Goal: Task Accomplishment & Management: Manage account settings

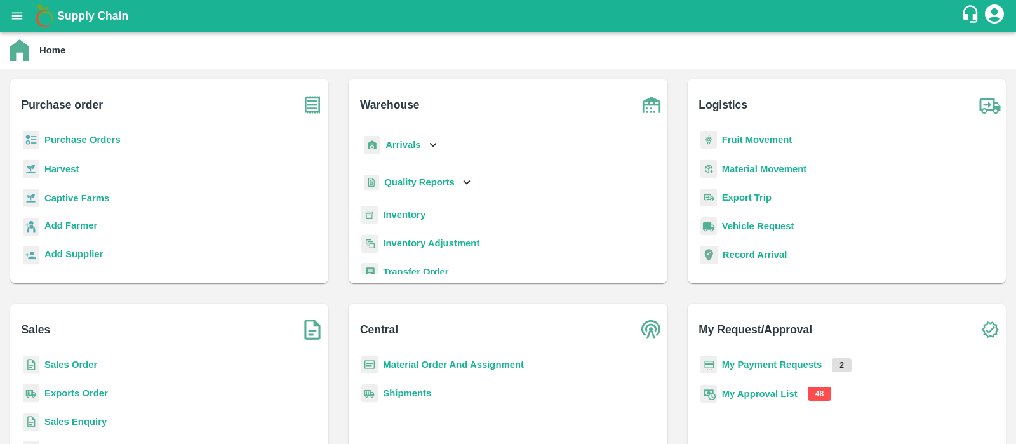
click at [750, 397] on b "My Approval List" at bounding box center [760, 393] width 76 height 10
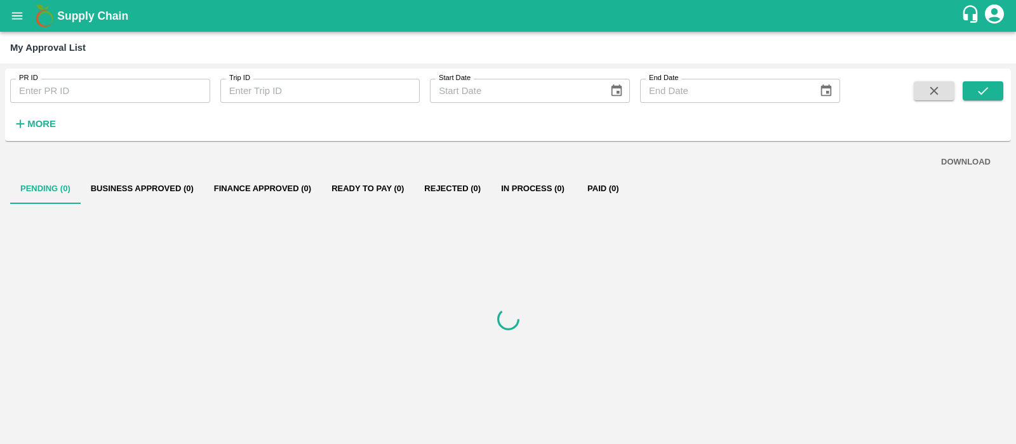
click at [97, 96] on input "PR ID" at bounding box center [110, 91] width 200 height 24
paste input "258122"
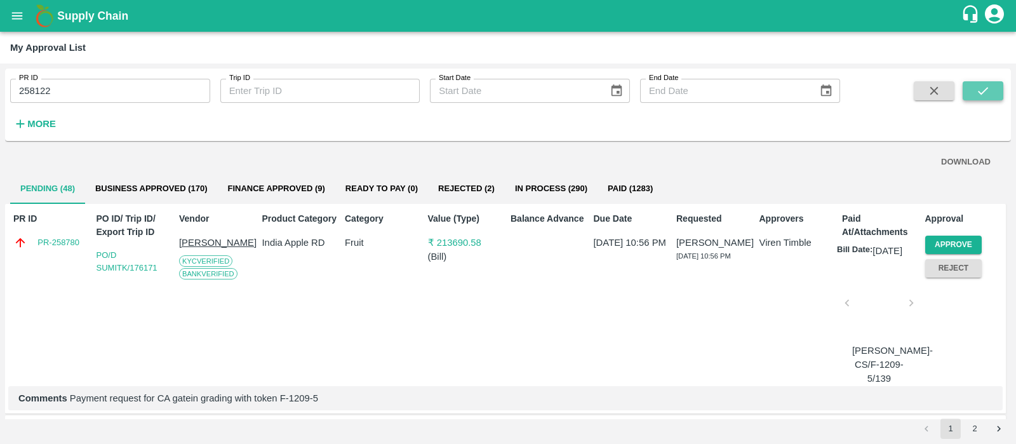
click at [989, 90] on icon "submit" at bounding box center [983, 91] width 14 height 14
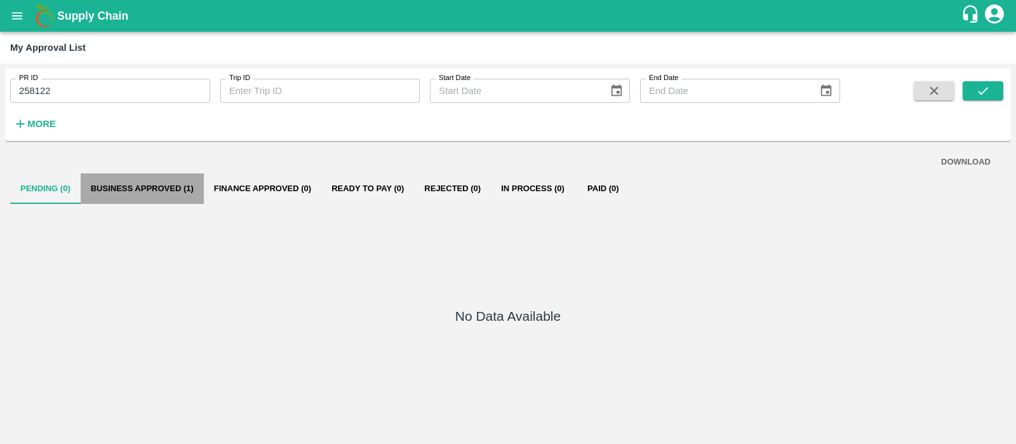
click at [136, 189] on button "Business Approved (1)" at bounding box center [142, 188] width 123 height 30
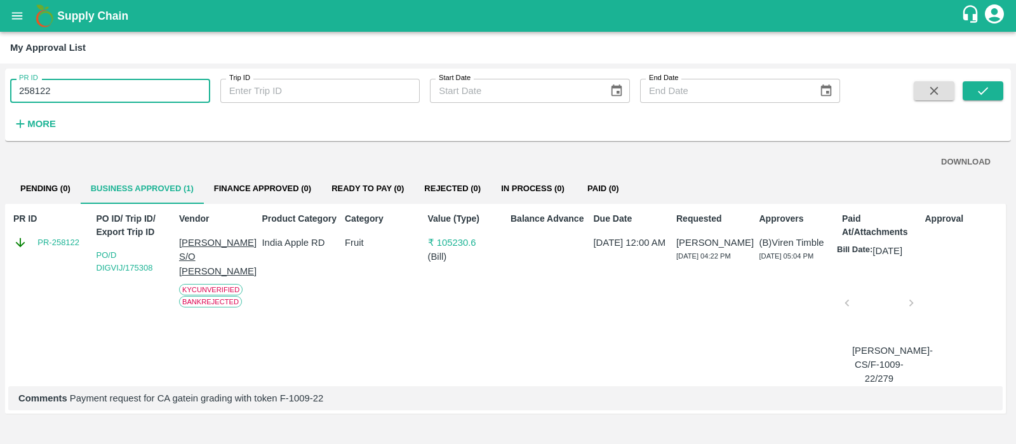
click at [122, 96] on input "258122" at bounding box center [110, 91] width 200 height 24
paste input "text"
click at [122, 96] on input "258195" at bounding box center [110, 91] width 200 height 24
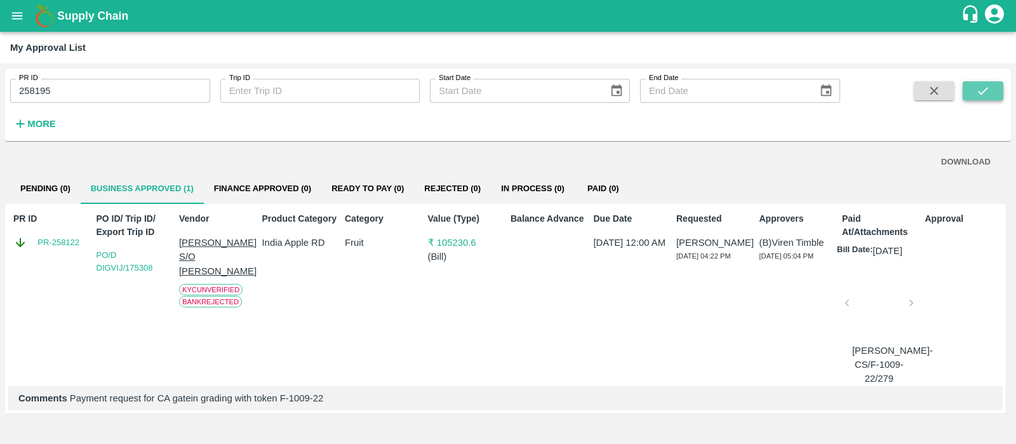
click at [980, 90] on icon "submit" at bounding box center [983, 91] width 14 height 14
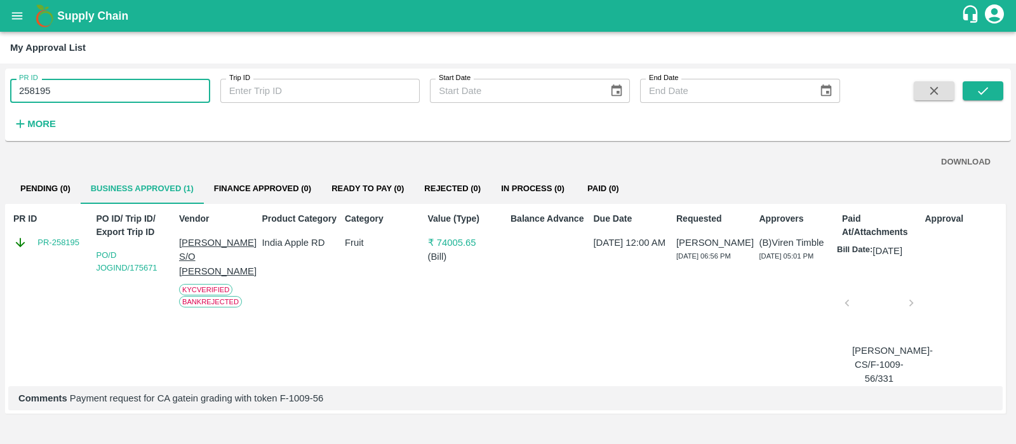
click at [115, 88] on input "258195" at bounding box center [110, 91] width 200 height 24
paste input "text"
click at [115, 88] on input "256195" at bounding box center [110, 91] width 200 height 24
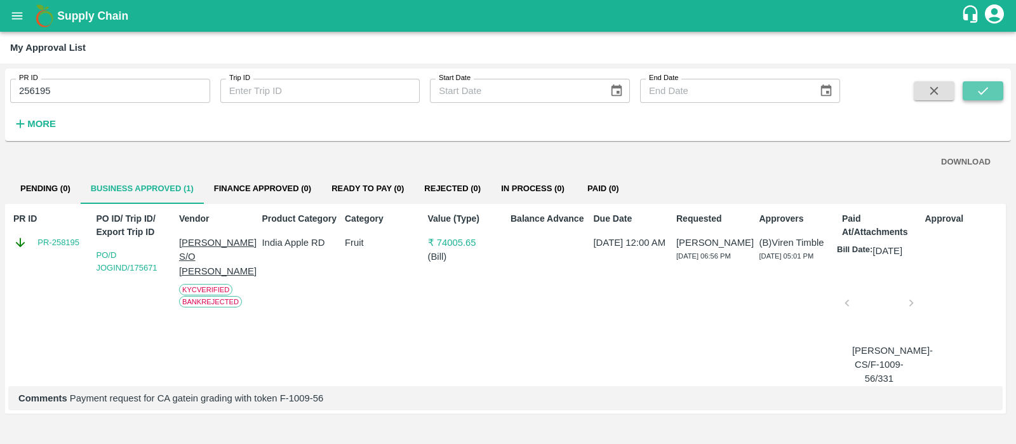
click at [981, 93] on icon "submit" at bounding box center [983, 91] width 10 height 8
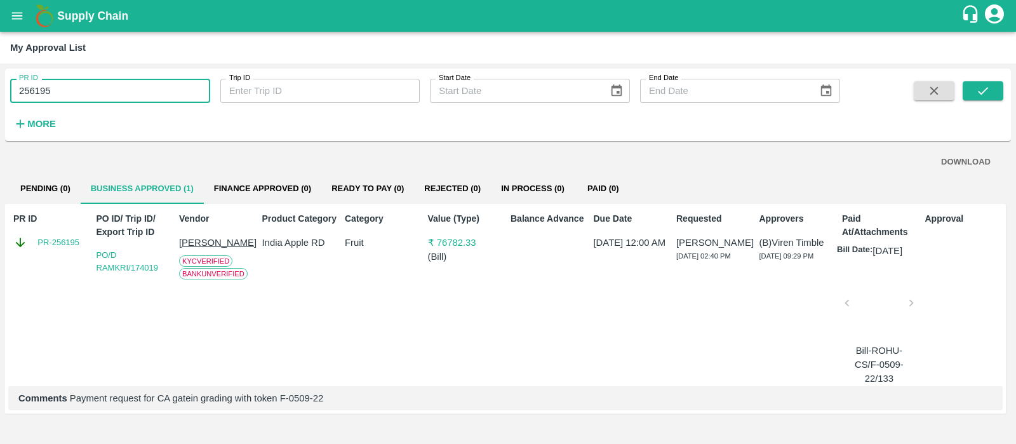
click at [58, 87] on input "256195" at bounding box center [110, 91] width 200 height 24
paste input "text"
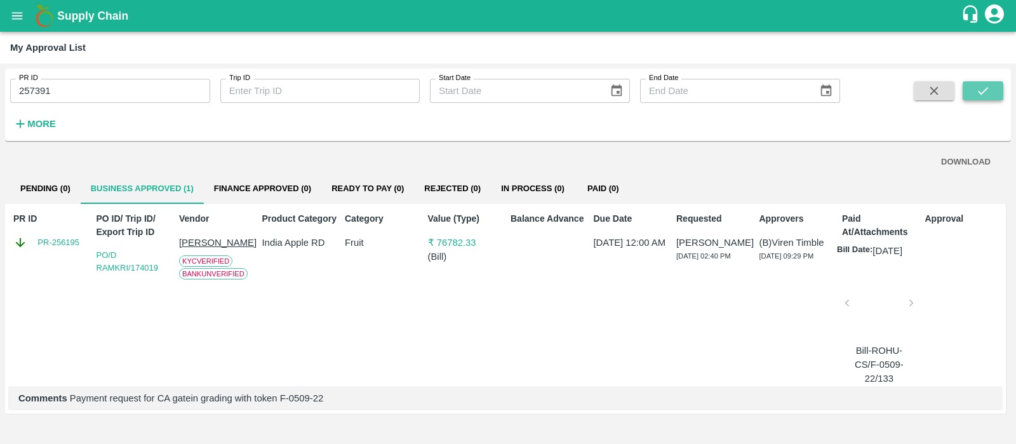
click at [981, 90] on icon "submit" at bounding box center [983, 91] width 14 height 14
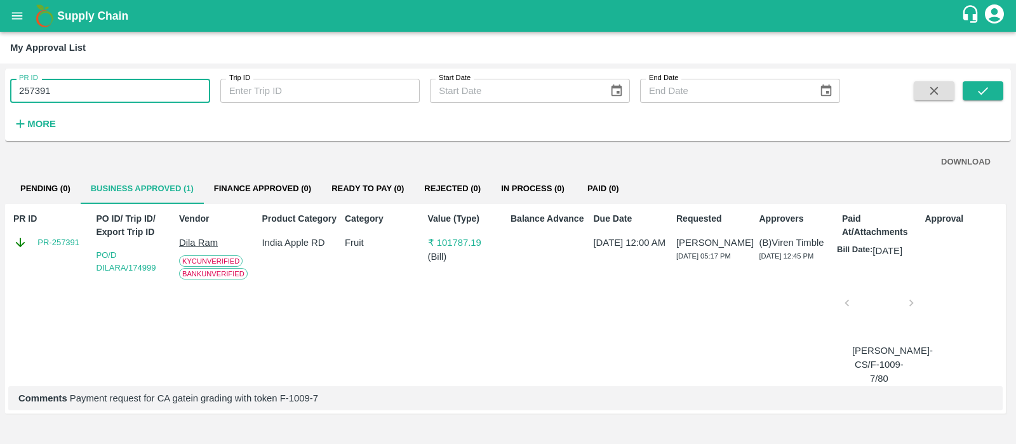
click at [100, 94] on input "257391" at bounding box center [110, 91] width 200 height 24
paste input "text"
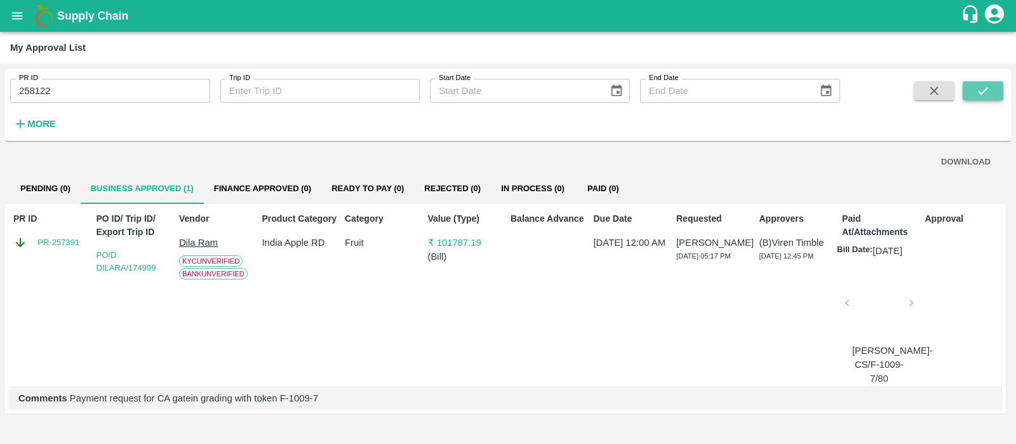
click at [993, 93] on button "submit" at bounding box center [982, 90] width 41 height 19
click at [804, 138] on div "PR ID 258122 PR ID Trip ID Trip ID Start Date Start Date End Date End Date More" at bounding box center [508, 105] width 1006 height 72
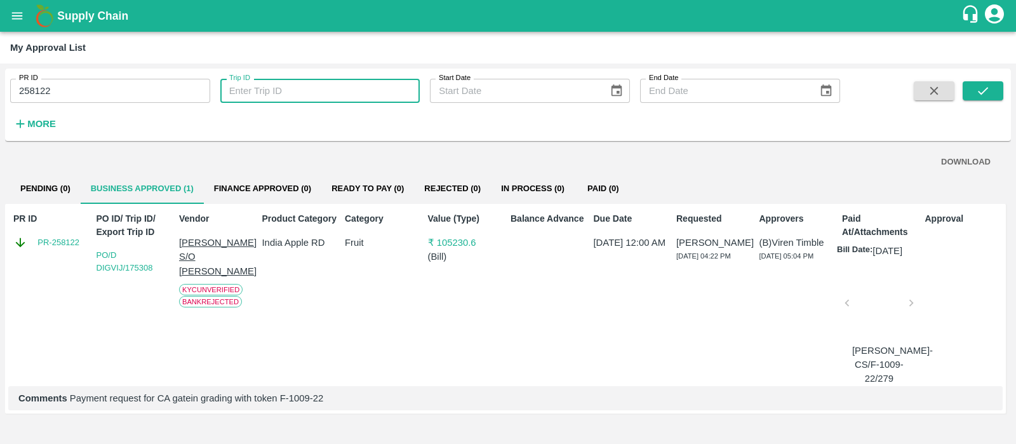
click at [336, 100] on input "Trip ID" at bounding box center [320, 91] width 200 height 24
click at [47, 84] on input "258122" at bounding box center [110, 91] width 200 height 24
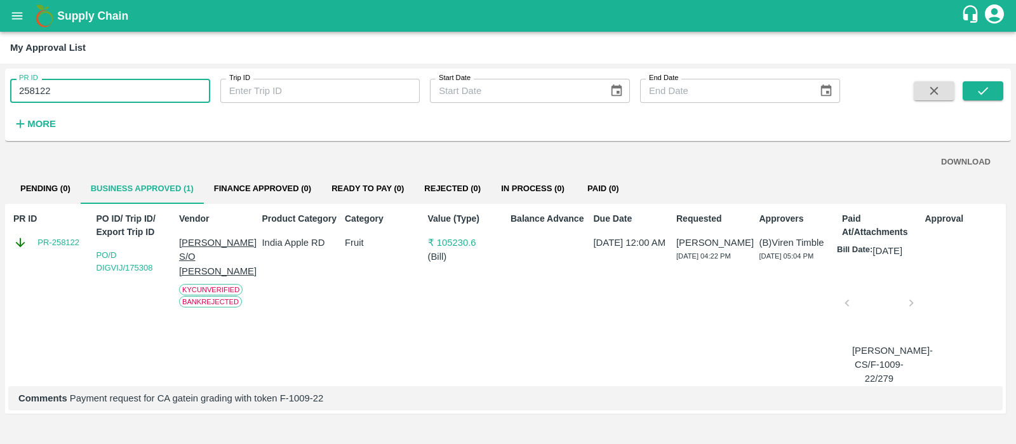
click at [47, 84] on input "258122" at bounding box center [110, 91] width 200 height 24
type input "258122"
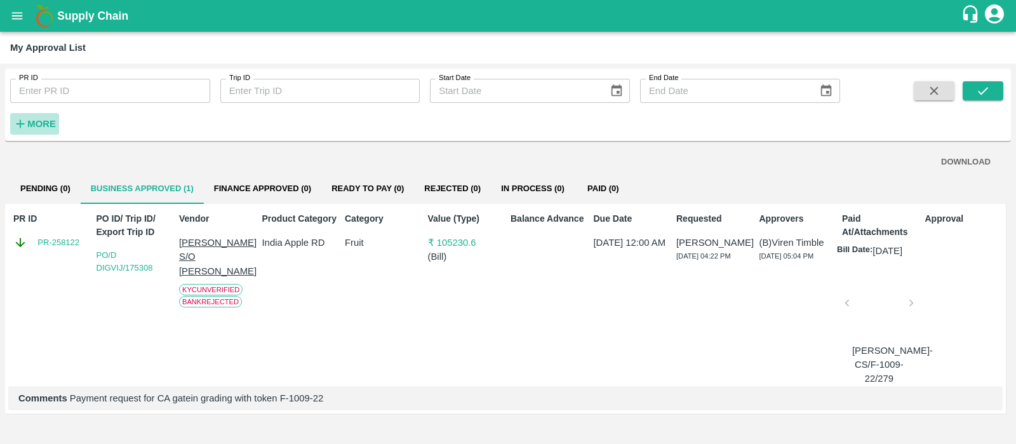
click at [39, 134] on button "More" at bounding box center [34, 124] width 49 height 22
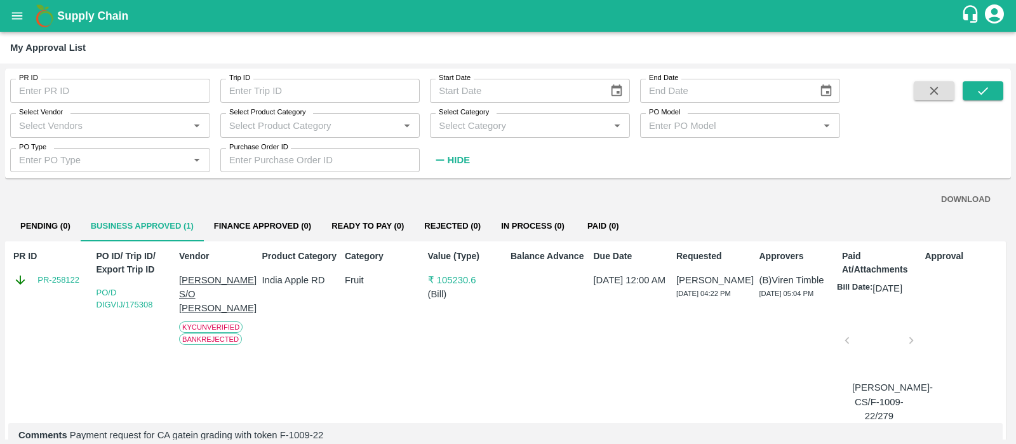
click at [628, 150] on div "PR ID PR ID Trip ID Trip ID Start Date Start Date End Date End Date Select Vend…" at bounding box center [420, 120] width 840 height 103
click at [938, 84] on icon "button" at bounding box center [934, 91] width 14 height 14
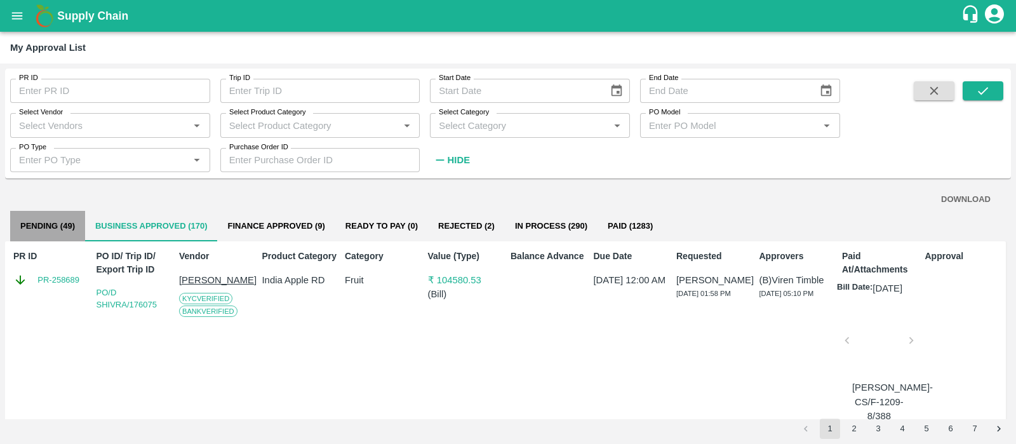
click at [51, 222] on button "Pending (49)" at bounding box center [47, 226] width 75 height 30
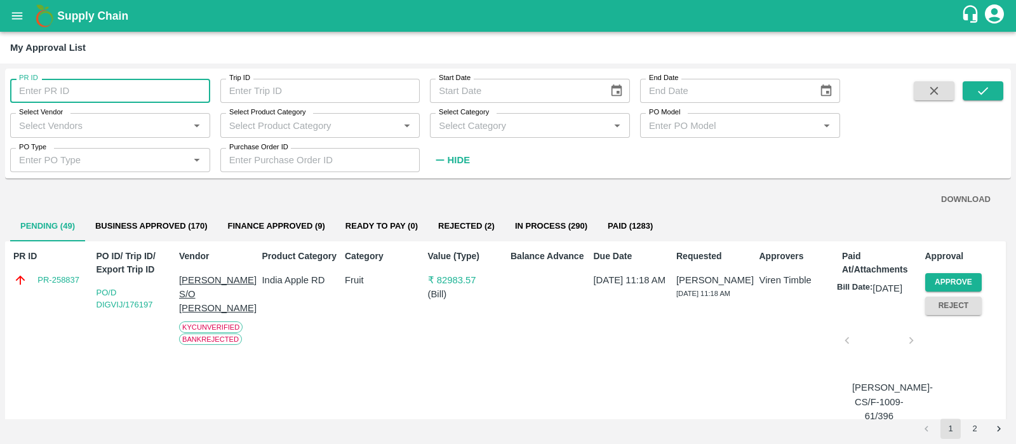
click at [83, 90] on input "PR ID" at bounding box center [110, 91] width 200 height 24
paste input "text"
type input "257477"
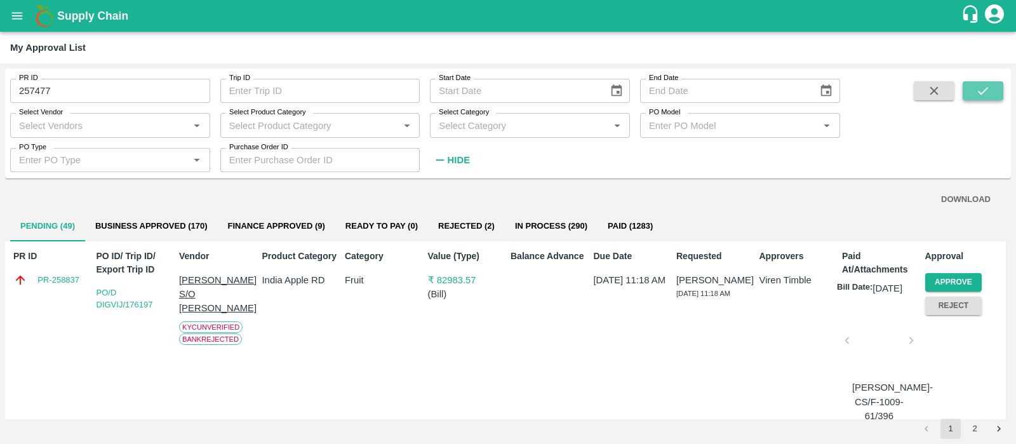
click at [981, 97] on icon "submit" at bounding box center [983, 91] width 14 height 14
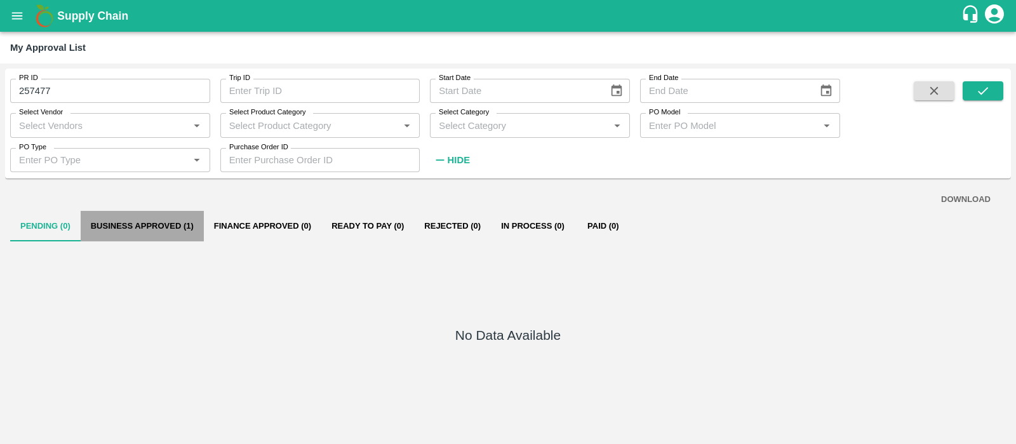
click at [129, 220] on button "Business Approved (1)" at bounding box center [142, 226] width 123 height 30
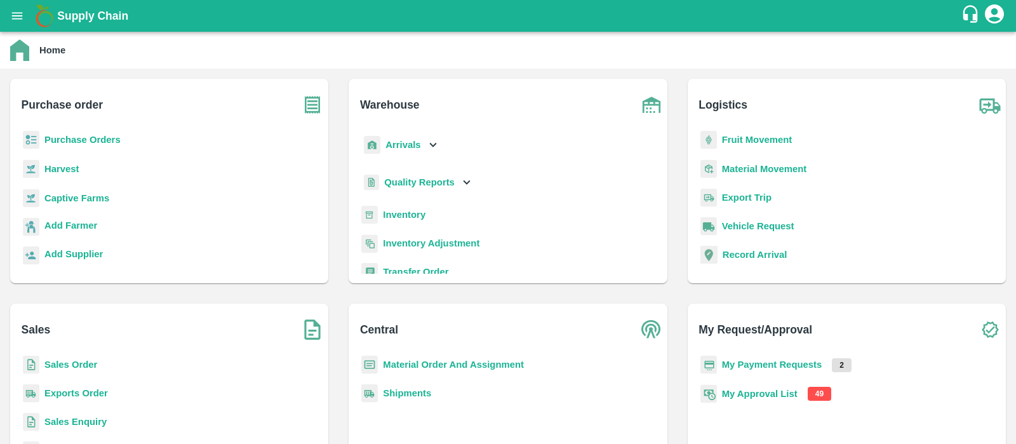
click at [753, 390] on b "My Approval List" at bounding box center [760, 393] width 76 height 10
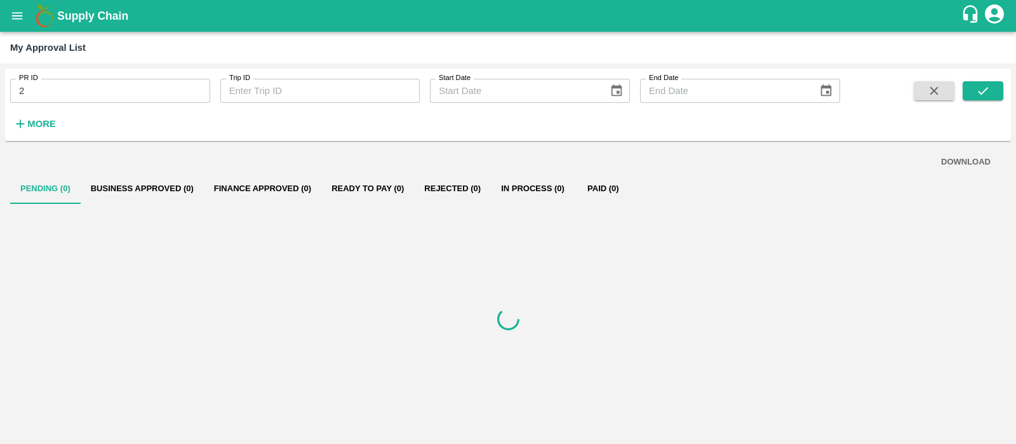
click at [95, 94] on input "2" at bounding box center [110, 91] width 200 height 24
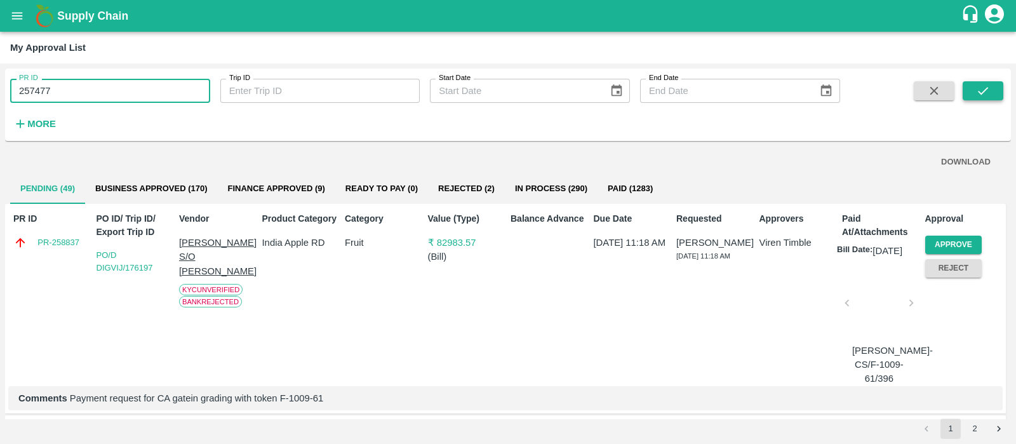
type input "257477"
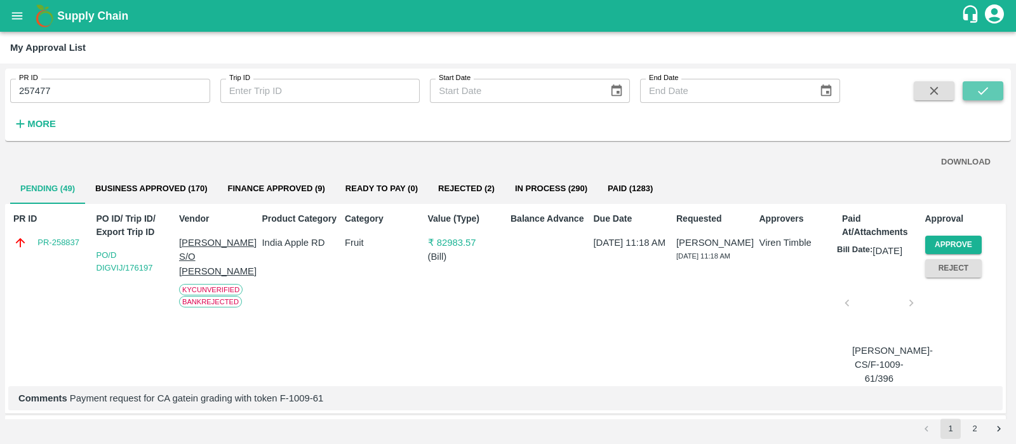
click at [979, 88] on icon "submit" at bounding box center [983, 91] width 14 height 14
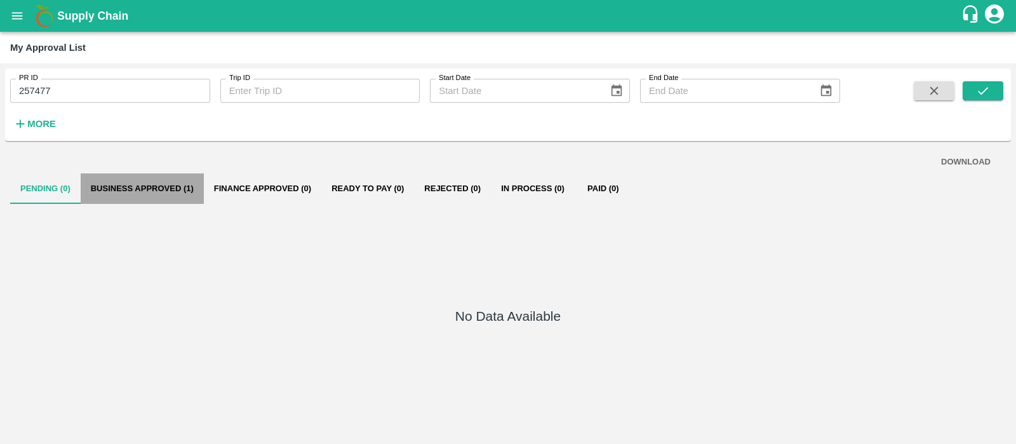
click at [168, 187] on button "Business Approved (1)" at bounding box center [142, 188] width 123 height 30
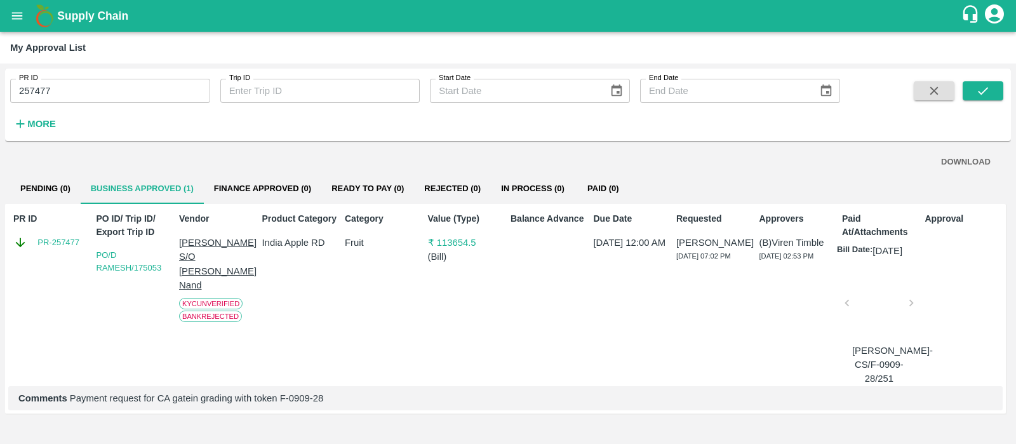
click at [196, 244] on p "[PERSON_NAME] S/O [PERSON_NAME] Nand" at bounding box center [217, 264] width 77 height 56
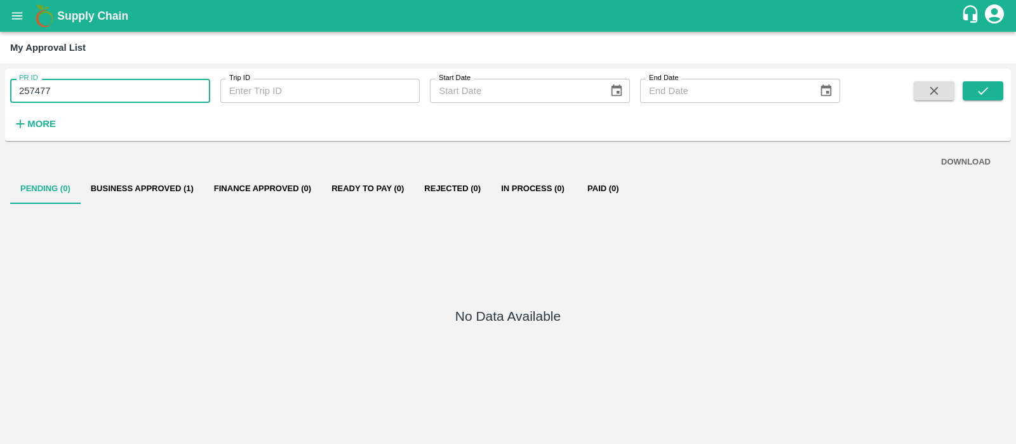
click at [77, 83] on input "257477" at bounding box center [110, 91] width 200 height 24
type input "257477"
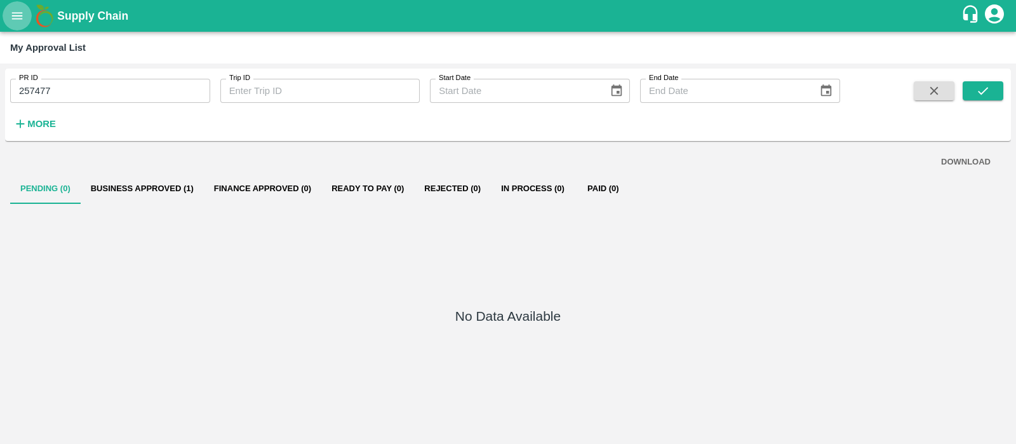
click at [13, 14] on icon "open drawer" at bounding box center [17, 16] width 14 height 14
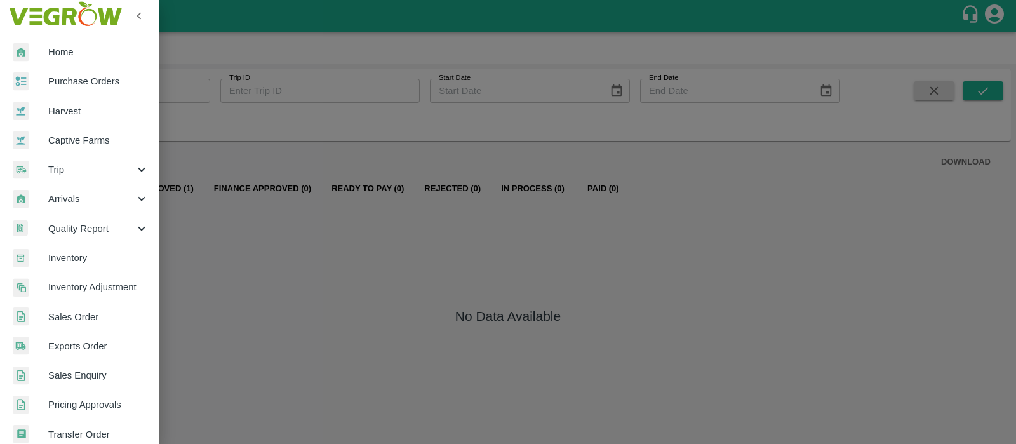
scroll to position [279, 0]
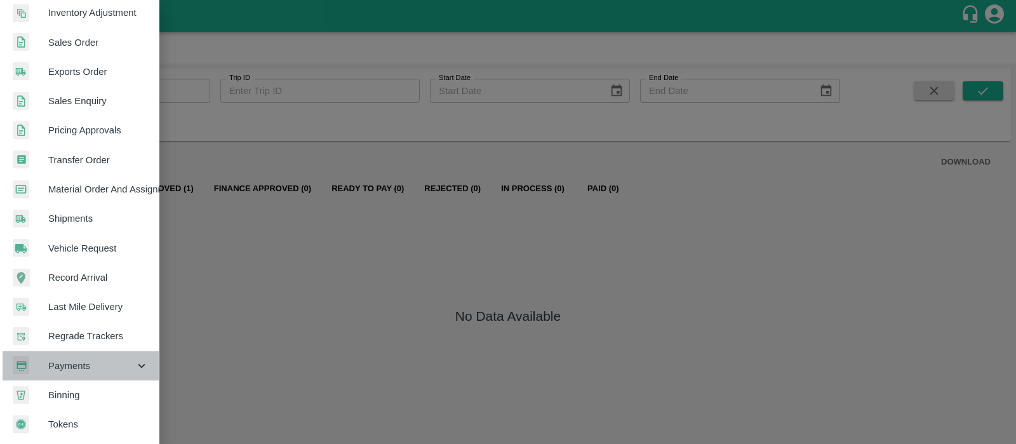
click at [98, 359] on span "Payments" at bounding box center [91, 366] width 86 height 14
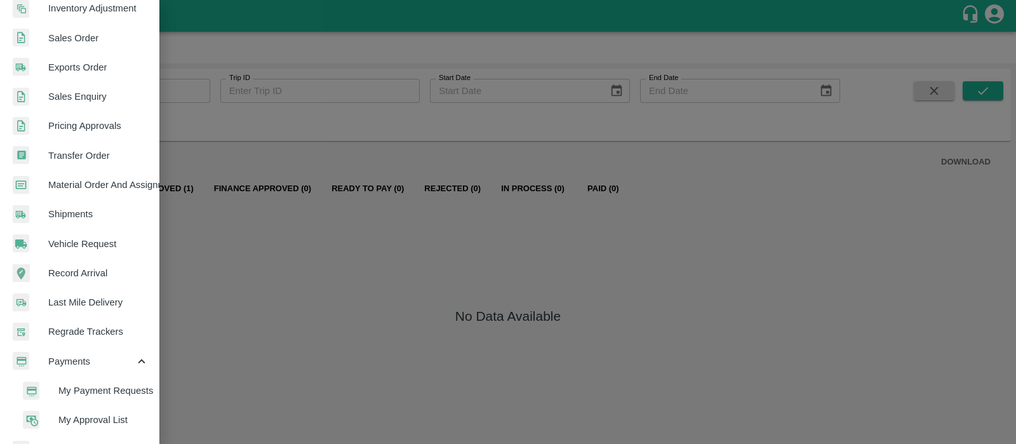
scroll to position [337, 0]
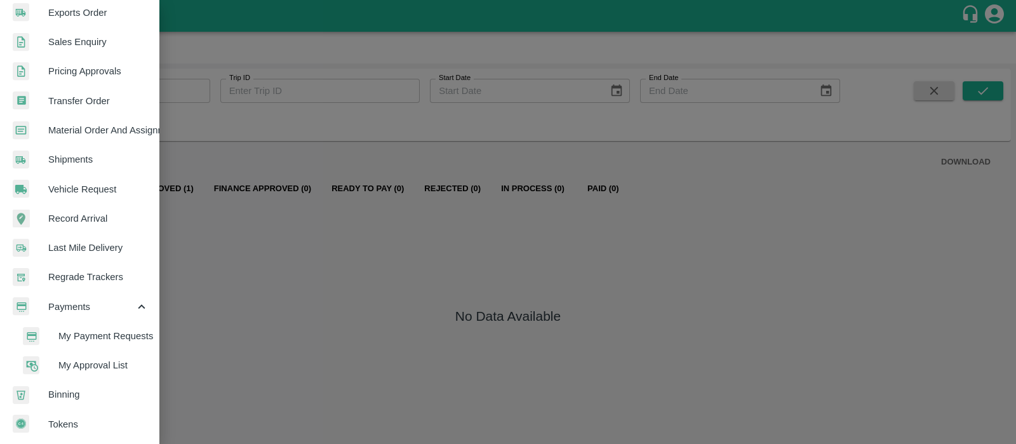
click at [80, 359] on span "My Approval List" at bounding box center [103, 365] width 90 height 14
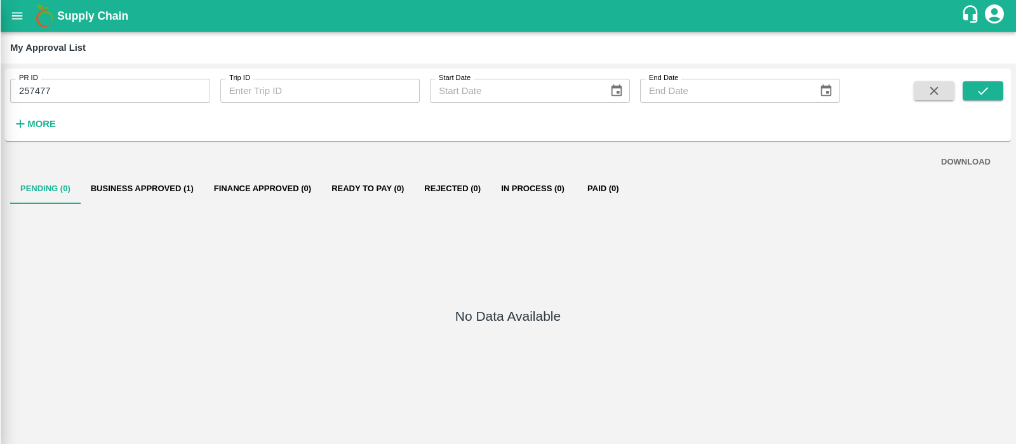
scroll to position [333, 0]
click at [938, 83] on button "button" at bounding box center [933, 90] width 41 height 19
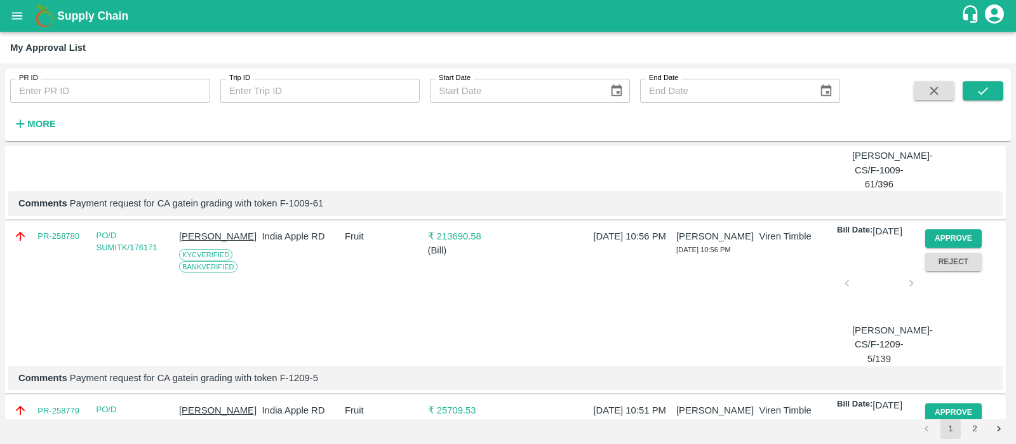
scroll to position [375, 0]
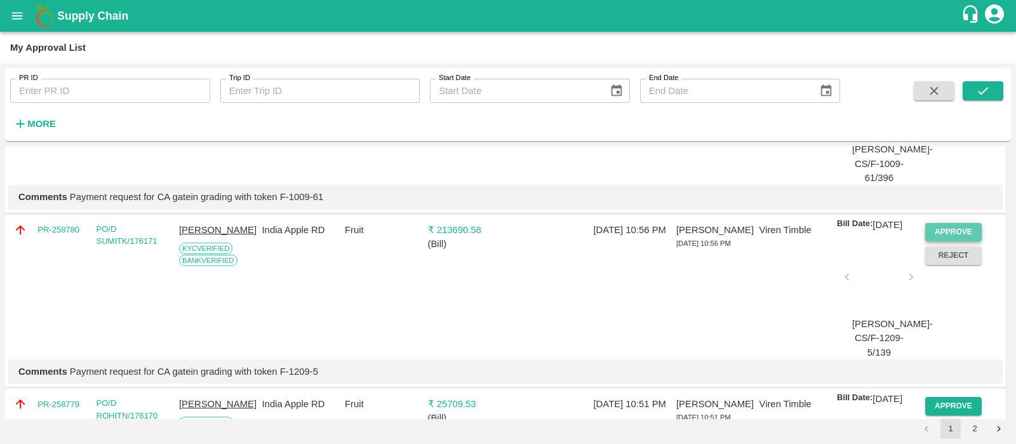
click at [952, 241] on button "Approve" at bounding box center [953, 232] width 57 height 18
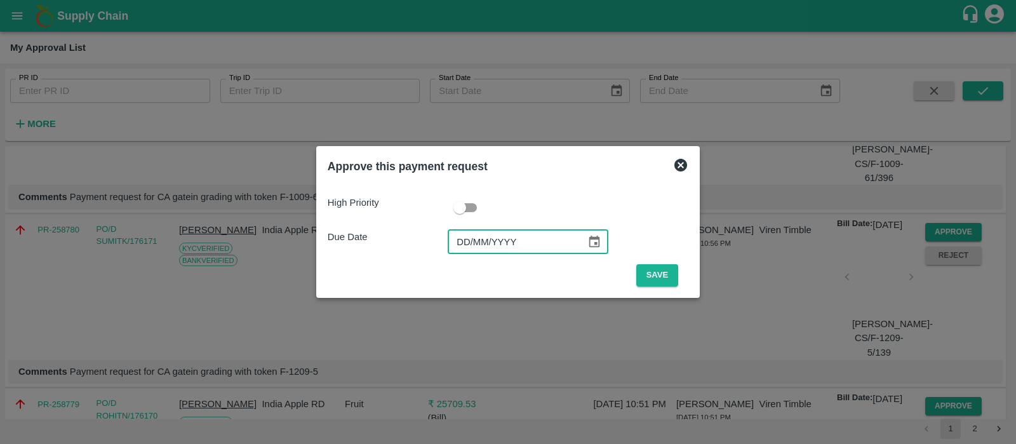
click at [458, 239] on input "DD/MM/YYYY" at bounding box center [512, 242] width 129 height 24
type input "18/09/2025"
click at [655, 270] on button "Save" at bounding box center [657, 275] width 42 height 22
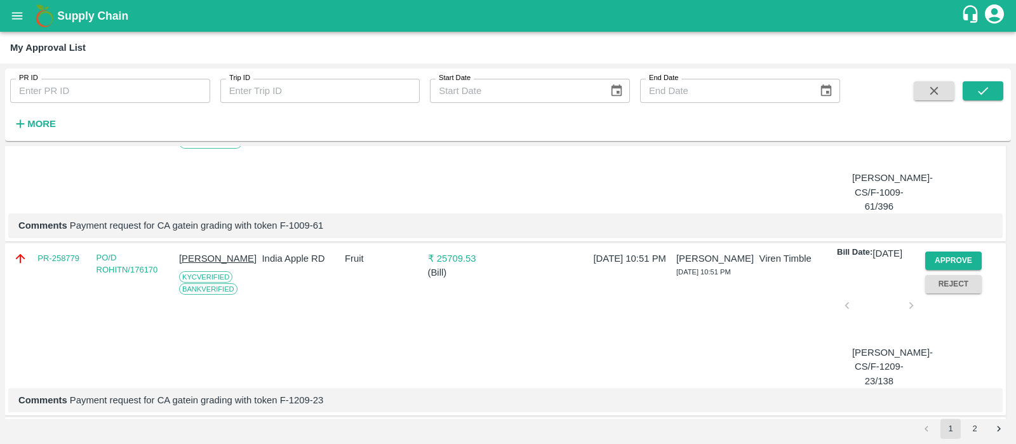
scroll to position [349, 0]
click at [957, 268] on button "Approve" at bounding box center [953, 258] width 57 height 18
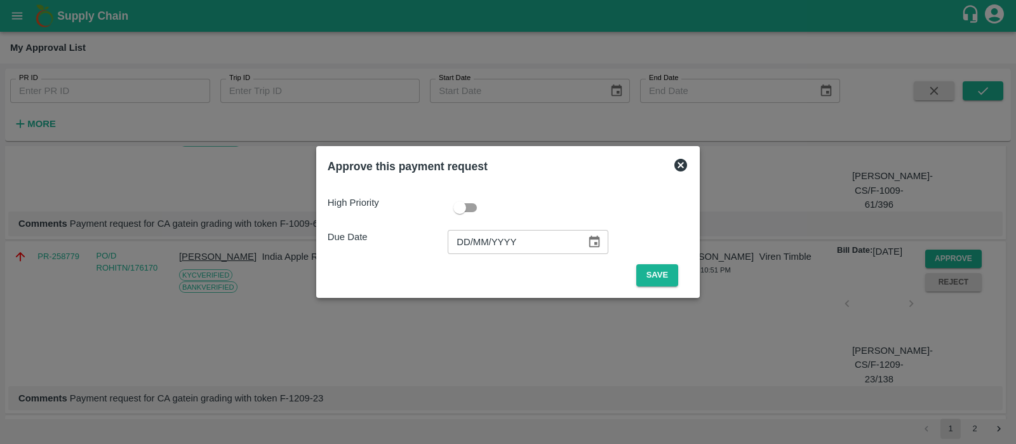
click at [467, 244] on input "DD/MM/YYYY" at bounding box center [512, 242] width 129 height 24
type input "18/09/2025"
click at [664, 271] on button "Save" at bounding box center [657, 275] width 42 height 22
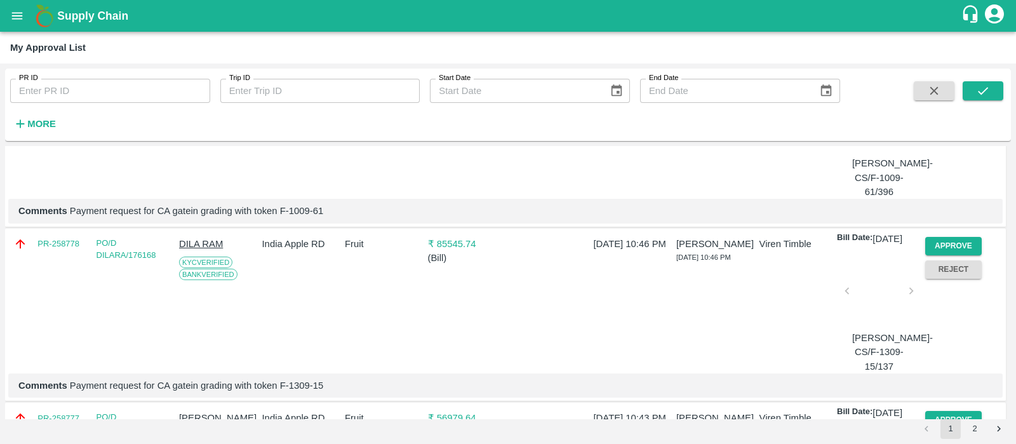
scroll to position [376, 0]
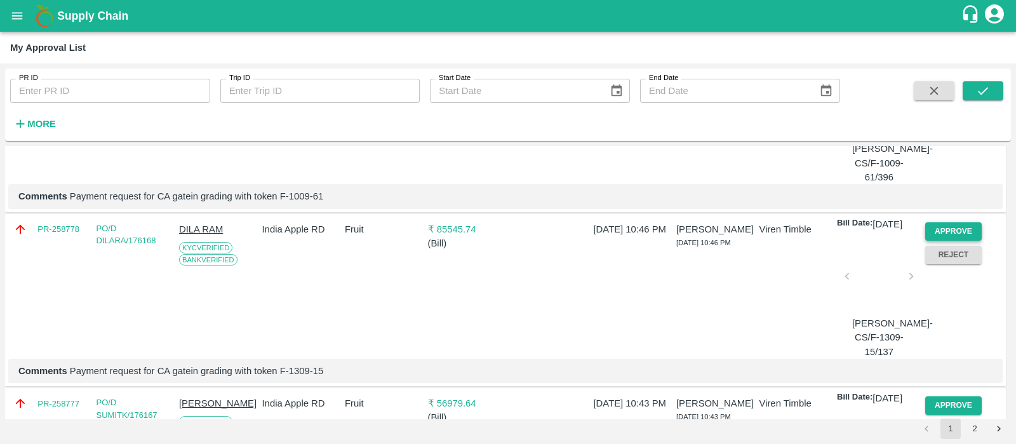
click at [934, 241] on button "Approve" at bounding box center [953, 231] width 57 height 18
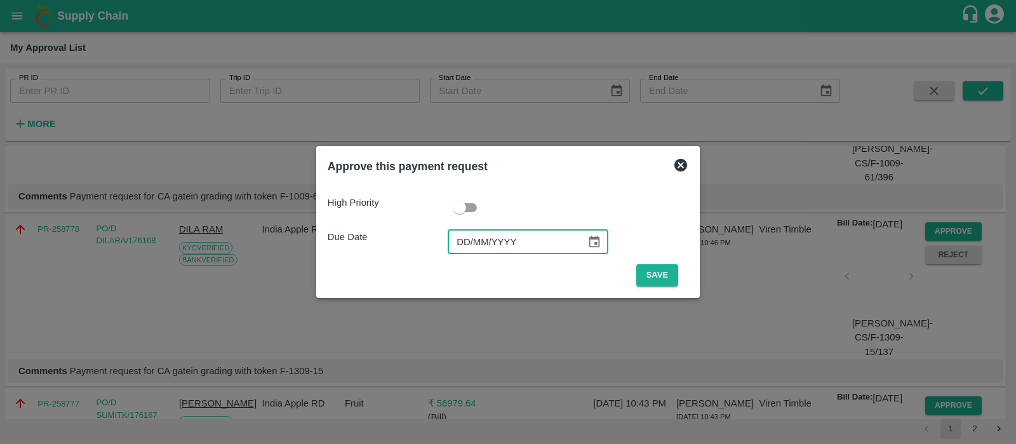
click at [469, 236] on input "DD/MM/YYYY" at bounding box center [512, 242] width 129 height 24
type input "18/09/2025"
click at [654, 281] on button "Save" at bounding box center [657, 275] width 42 height 22
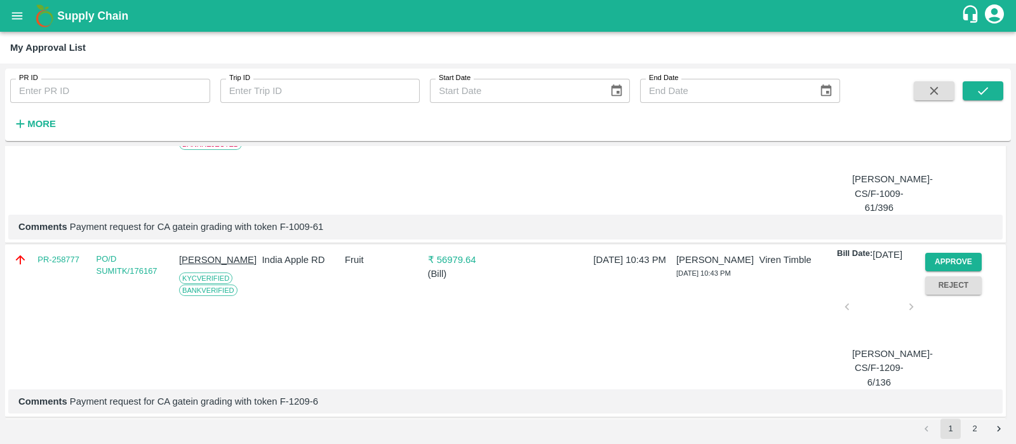
scroll to position [368, 0]
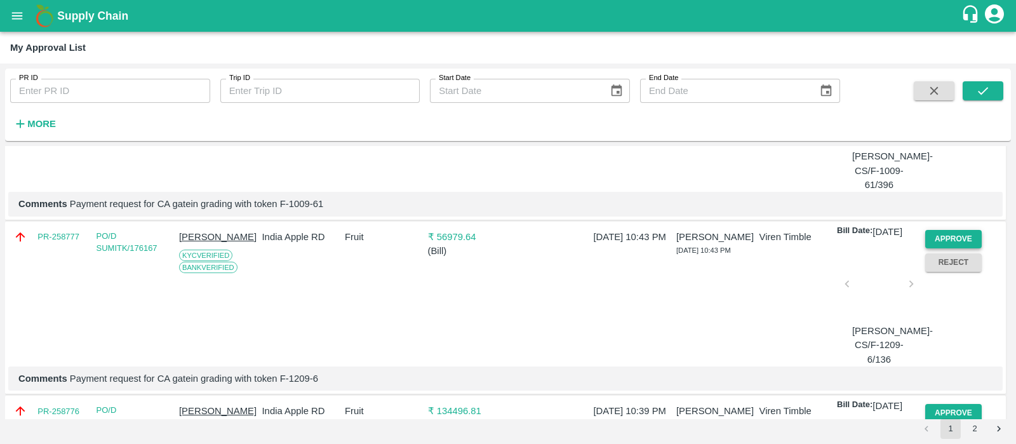
click at [947, 248] on button "Approve" at bounding box center [953, 239] width 57 height 18
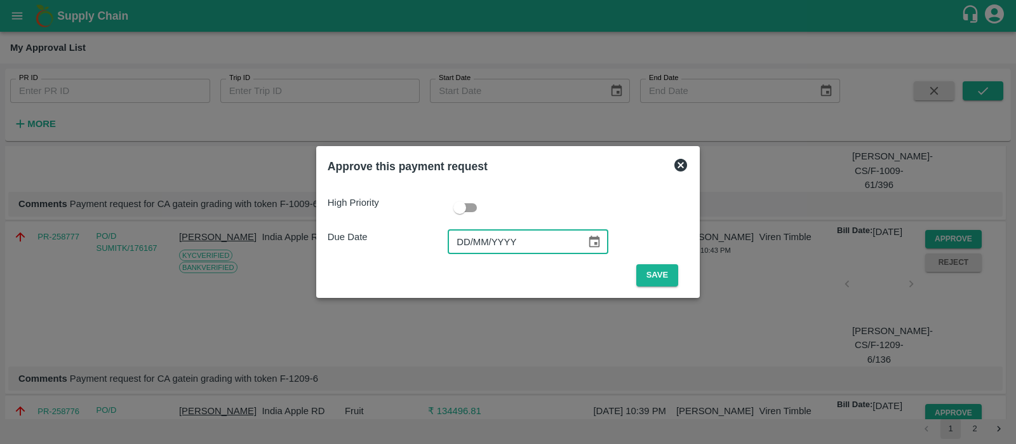
click at [467, 246] on input "DD/MM/YYYY" at bounding box center [512, 242] width 129 height 24
type input "18/09/2025"
click at [656, 277] on button "Save" at bounding box center [657, 275] width 42 height 22
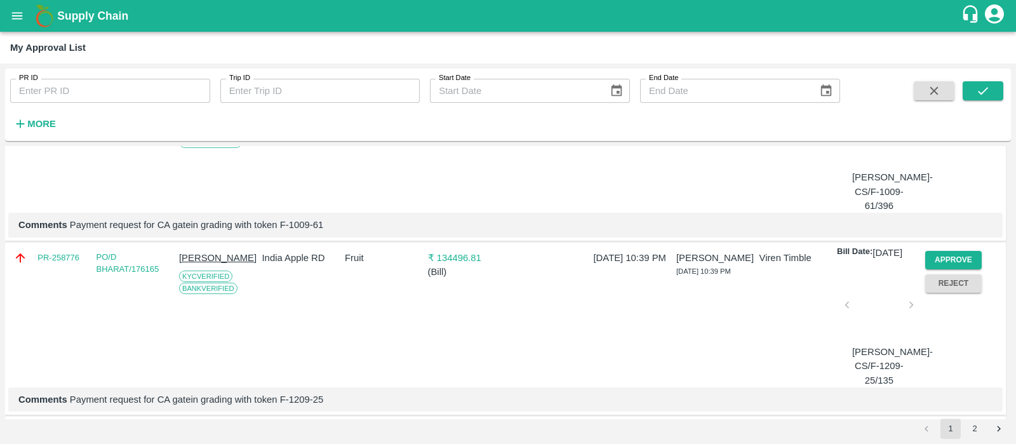
scroll to position [372, 0]
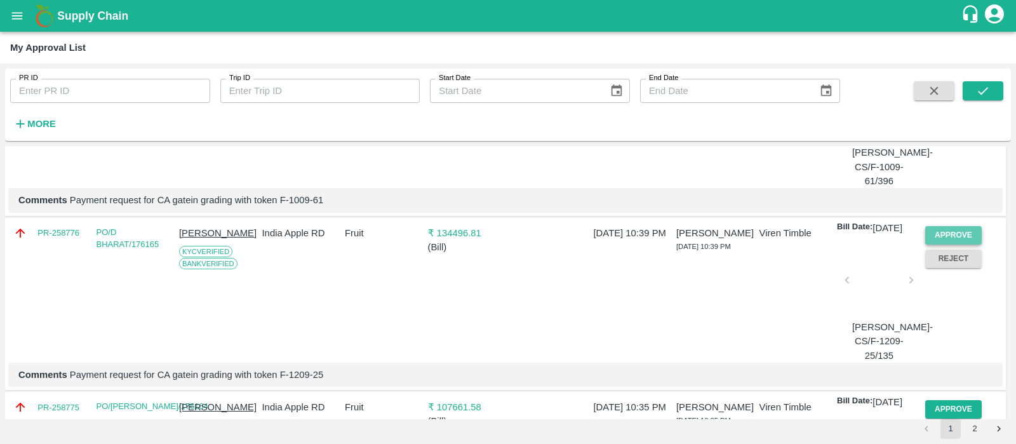
click at [955, 244] on button "Approve" at bounding box center [953, 235] width 57 height 18
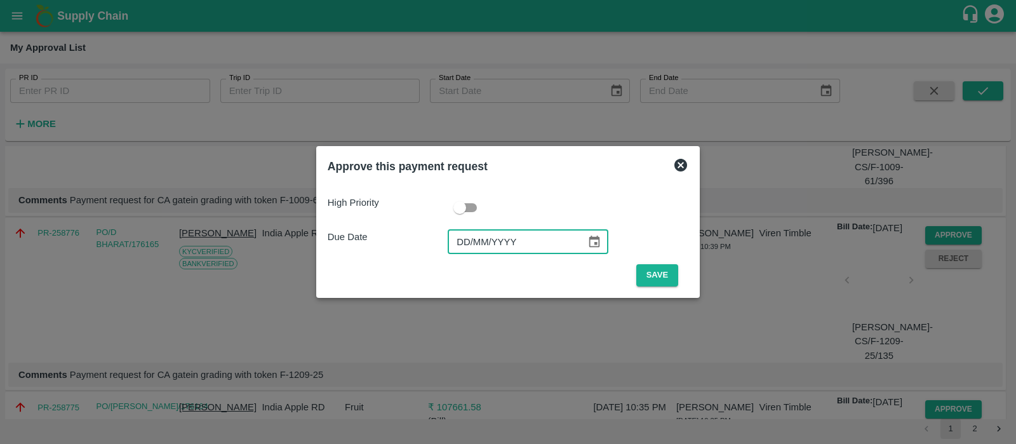
click at [451, 246] on input "DD/MM/YYYY" at bounding box center [512, 242] width 129 height 24
type input "18/09/2025"
click at [637, 267] on button "Save" at bounding box center [657, 275] width 42 height 22
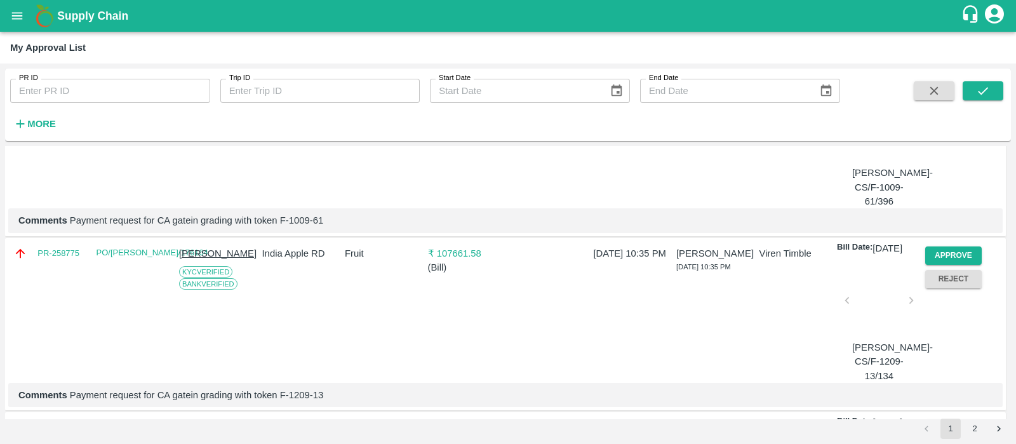
scroll to position [352, 0]
click at [953, 264] on button "Approve" at bounding box center [953, 255] width 57 height 18
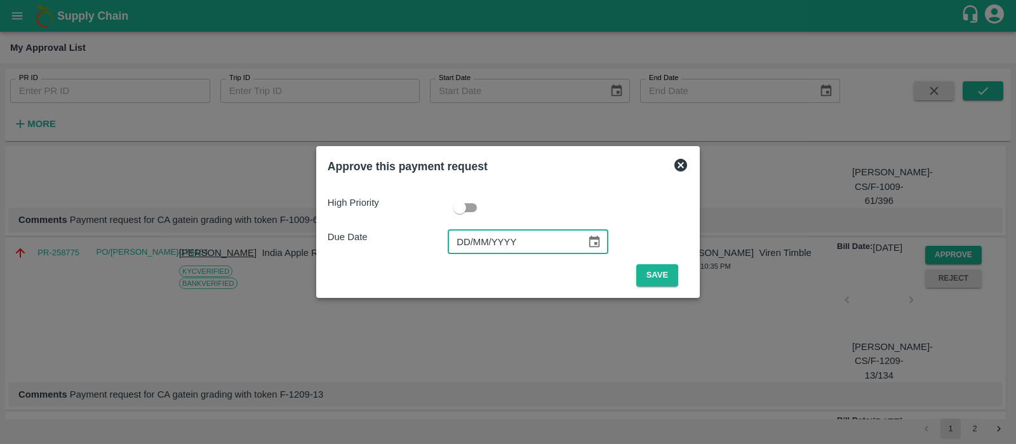
click at [473, 237] on input "DD/MM/YYYY" at bounding box center [512, 242] width 129 height 24
type input "18/09/2025"
click at [647, 281] on button "Save" at bounding box center [657, 275] width 42 height 22
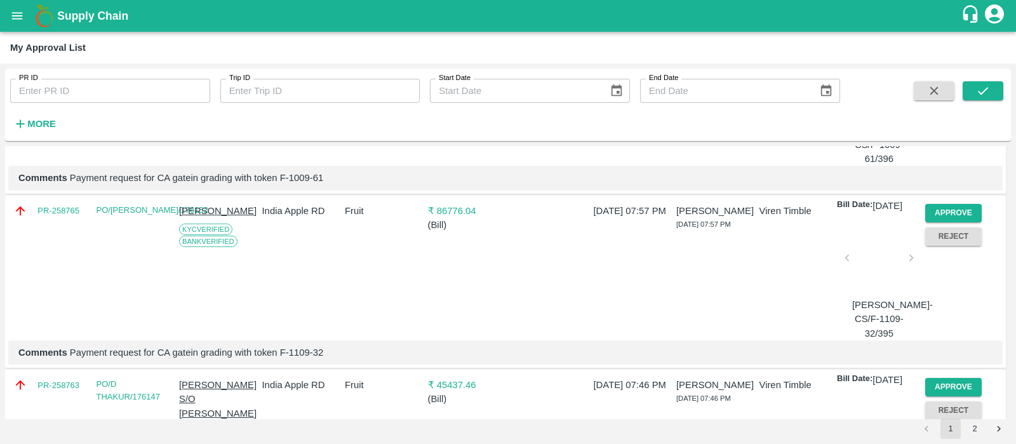
scroll to position [402, 0]
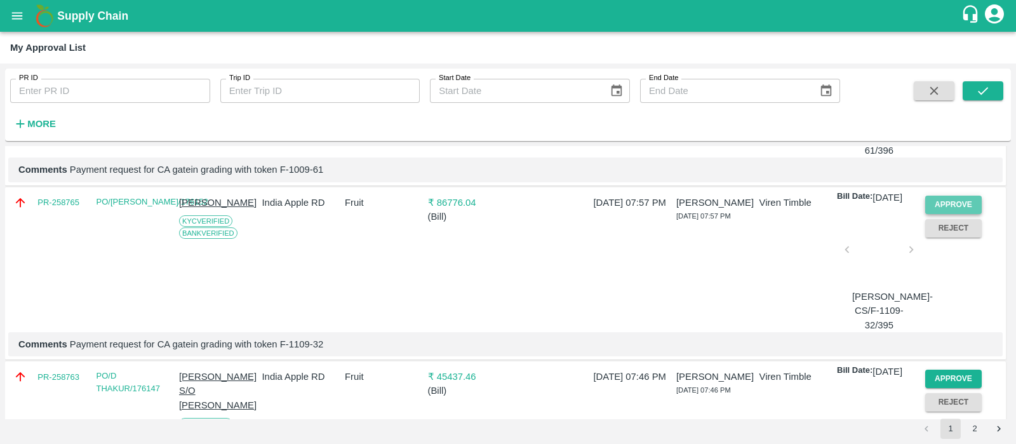
click at [951, 214] on button "Approve" at bounding box center [953, 205] width 57 height 18
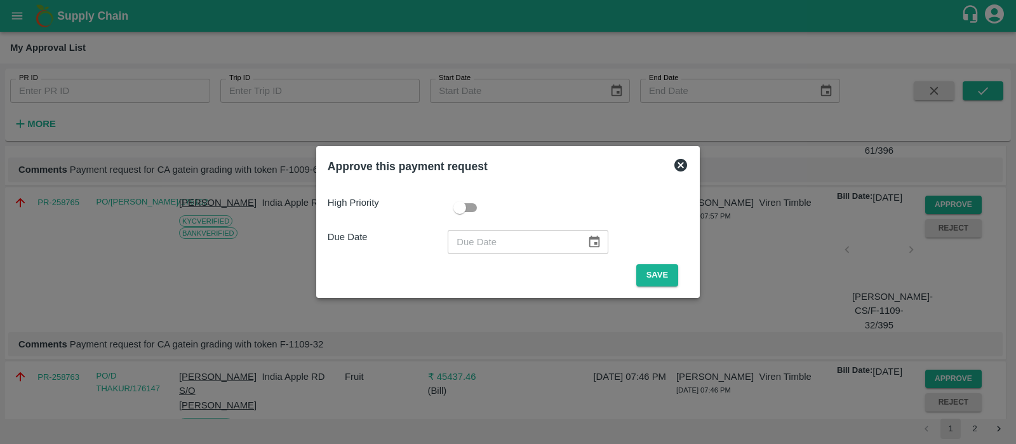
click at [447, 239] on p "Due Date" at bounding box center [388, 237] width 120 height 14
click at [455, 239] on input "DD/MM/YYYY" at bounding box center [512, 242] width 129 height 24
type input "18/09/2025"
click at [653, 273] on button "Save" at bounding box center [657, 275] width 42 height 22
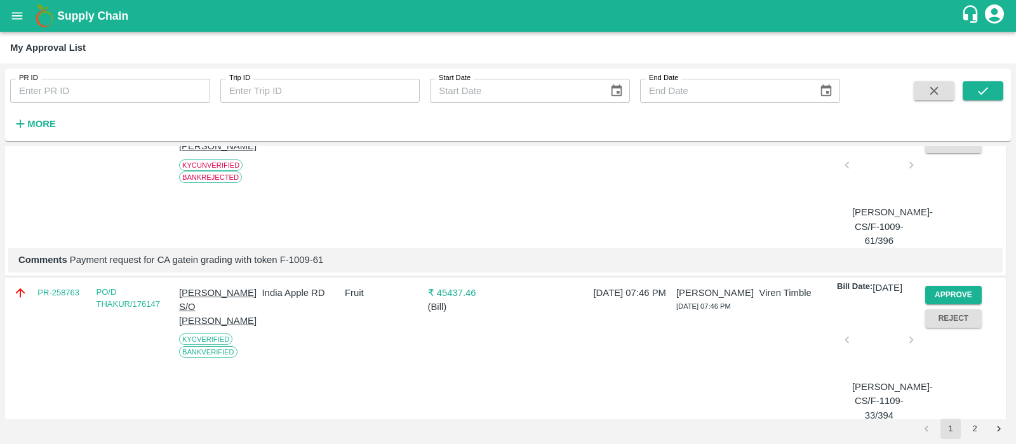
scroll to position [338, 0]
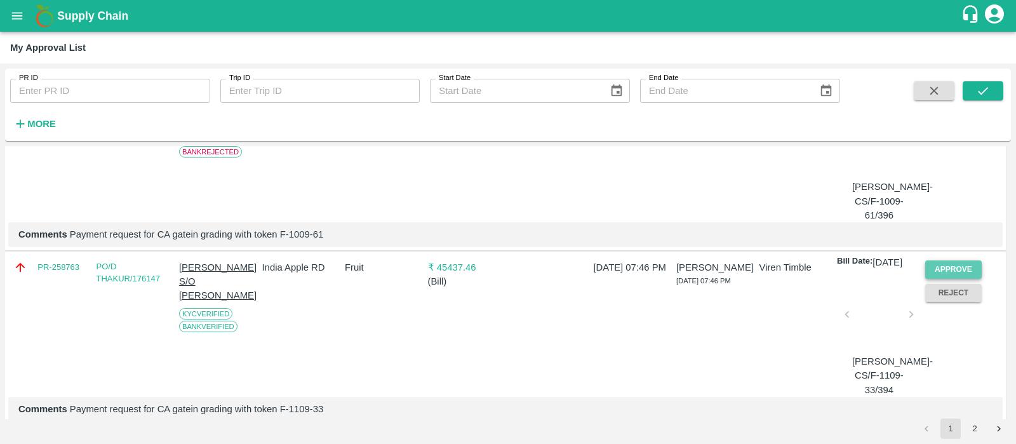
click at [962, 279] on button "Approve" at bounding box center [953, 269] width 57 height 18
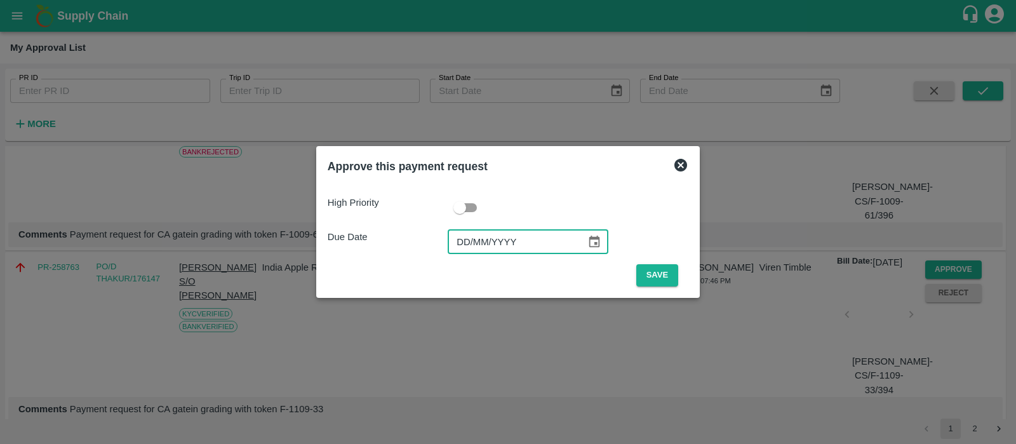
click at [470, 242] on input "DD/MM/YYYY" at bounding box center [512, 242] width 129 height 24
type input "18/09/2025"
click at [655, 274] on button "Save" at bounding box center [657, 275] width 42 height 22
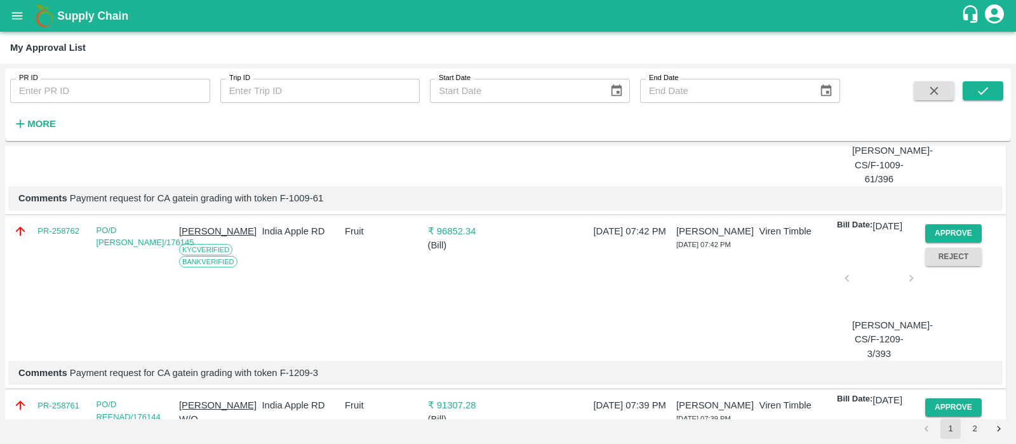
scroll to position [378, 0]
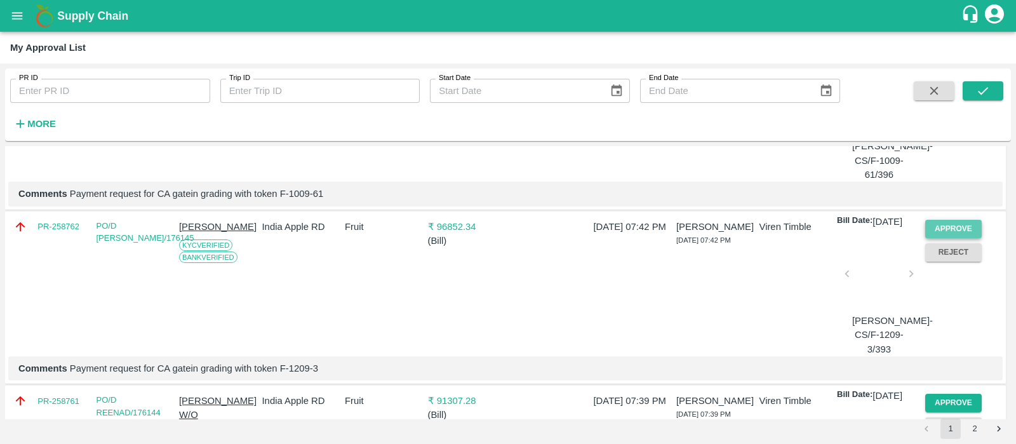
click at [971, 238] on button "Approve" at bounding box center [953, 229] width 57 height 18
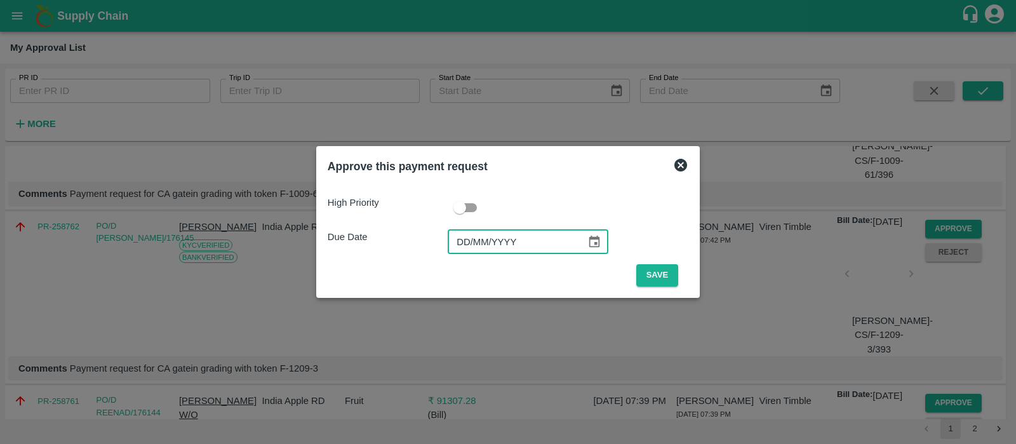
click at [467, 246] on input "DD/MM/YYYY" at bounding box center [512, 242] width 129 height 24
type input "18/09/2025"
click at [656, 267] on button "Save" at bounding box center [657, 275] width 42 height 22
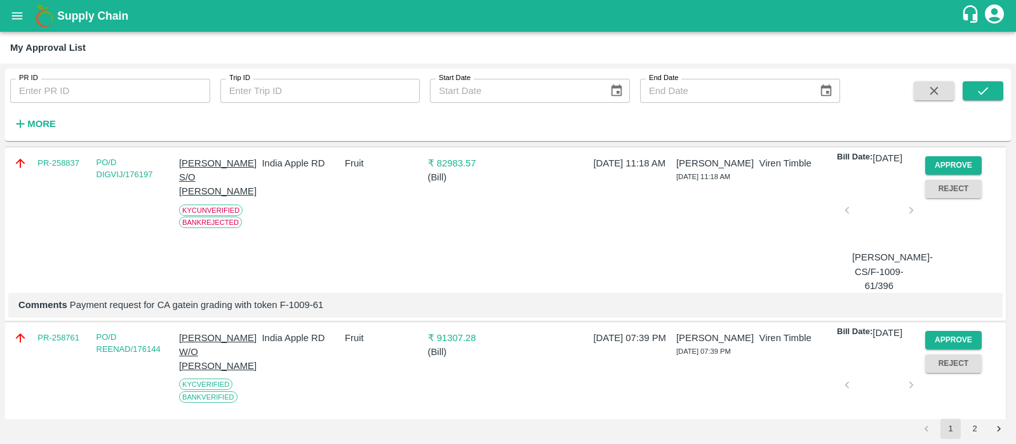
scroll to position [361, 0]
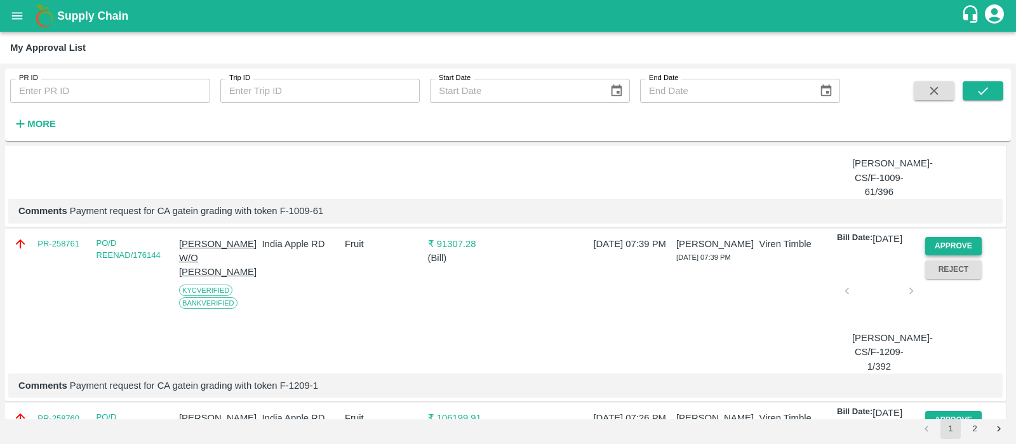
click at [964, 255] on button "Approve" at bounding box center [953, 246] width 57 height 18
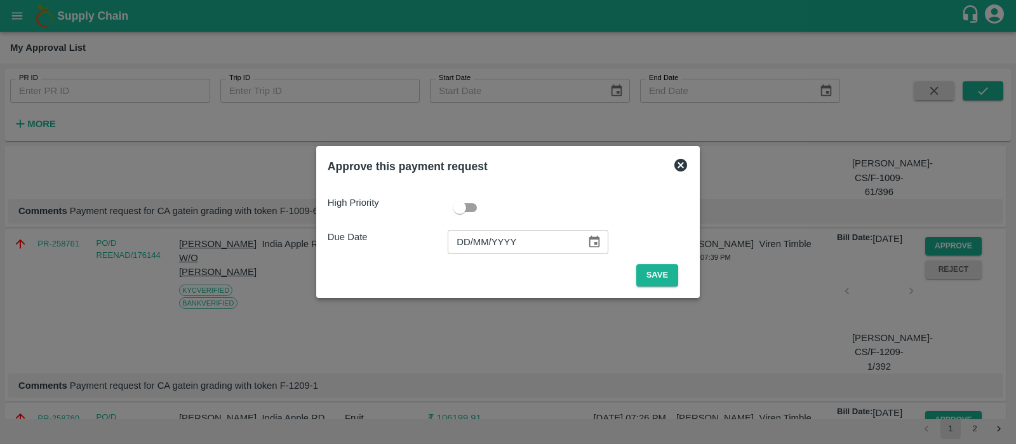
click at [468, 248] on input "DD/MM/YYYY" at bounding box center [512, 242] width 129 height 24
type input "18/09/2025"
click at [654, 277] on button "Save" at bounding box center [657, 275] width 42 height 22
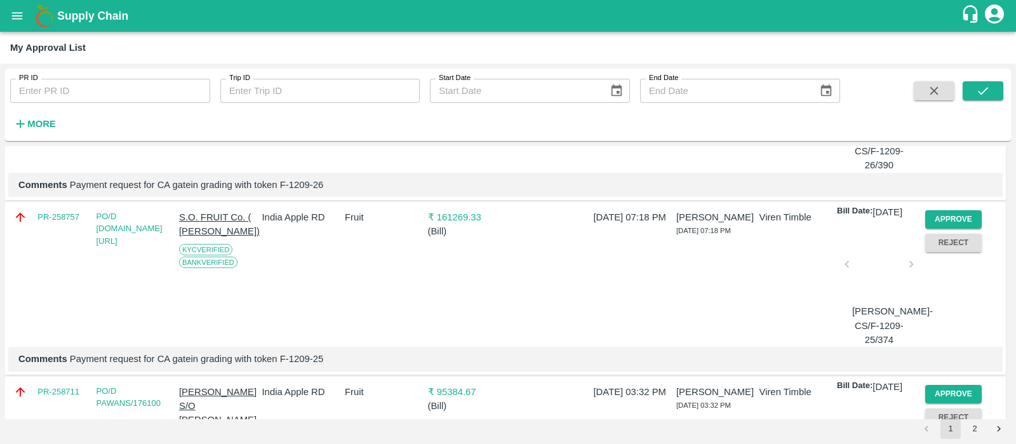
scroll to position [784, 0]
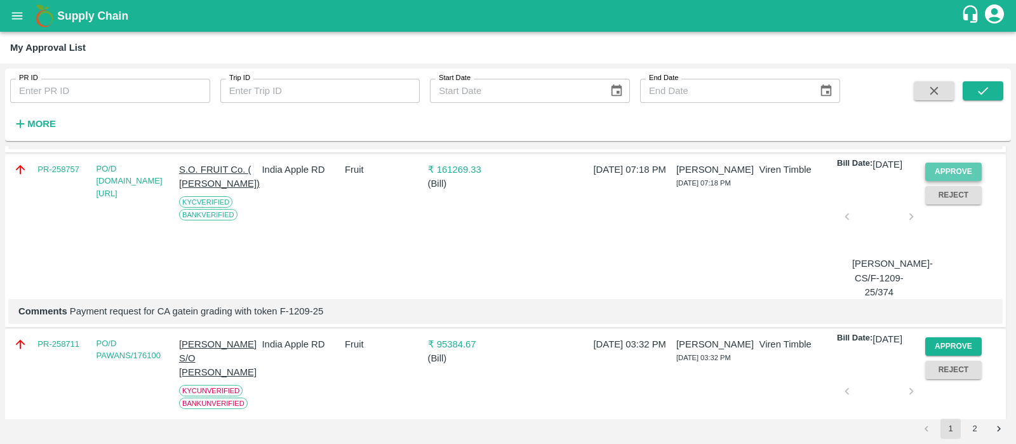
click at [955, 181] on button "Approve" at bounding box center [953, 172] width 57 height 18
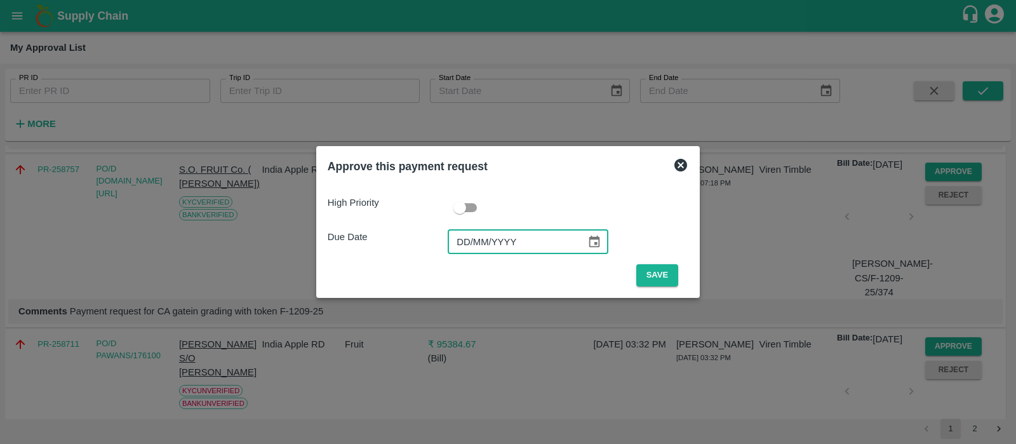
click at [469, 244] on input "DD/MM/YYYY" at bounding box center [512, 242] width 129 height 24
type input "16/09/2025"
click at [468, 201] on input "checkbox" at bounding box center [459, 208] width 72 height 24
checkbox input "true"
click at [640, 274] on button "Save" at bounding box center [657, 275] width 42 height 22
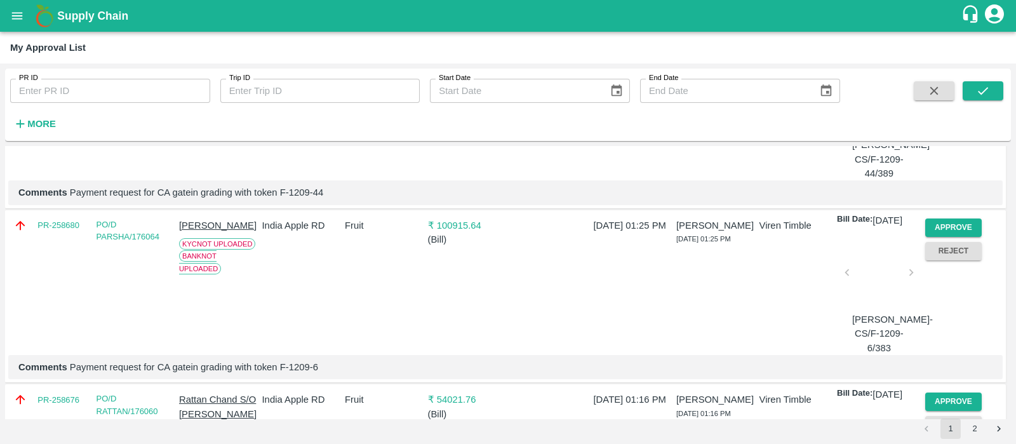
scroll to position [828, 0]
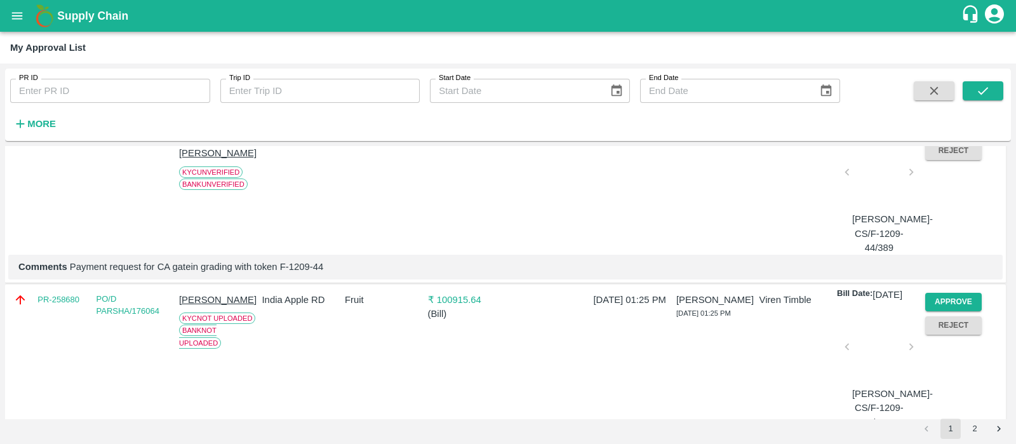
click at [955, 136] on button "Approve" at bounding box center [953, 127] width 57 height 18
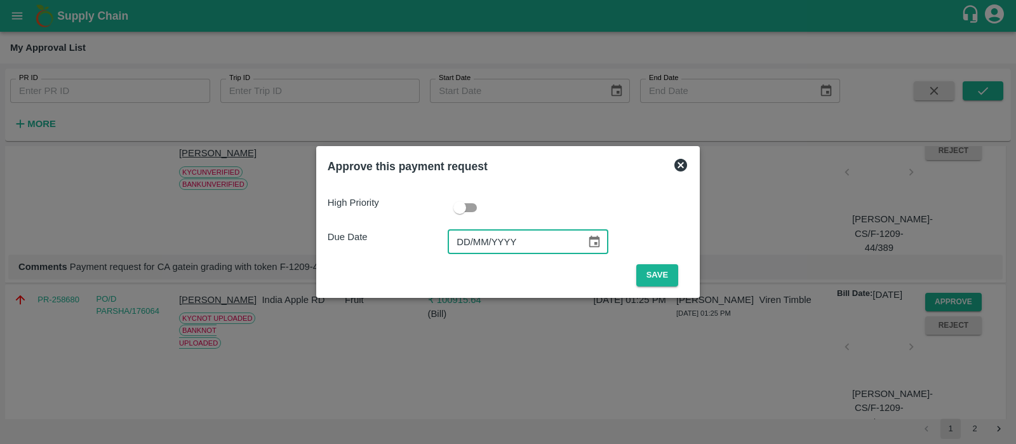
click at [468, 239] on input "DD/MM/YYYY" at bounding box center [512, 242] width 129 height 24
type input "18/09/2025"
click at [651, 271] on button "Save" at bounding box center [657, 275] width 42 height 22
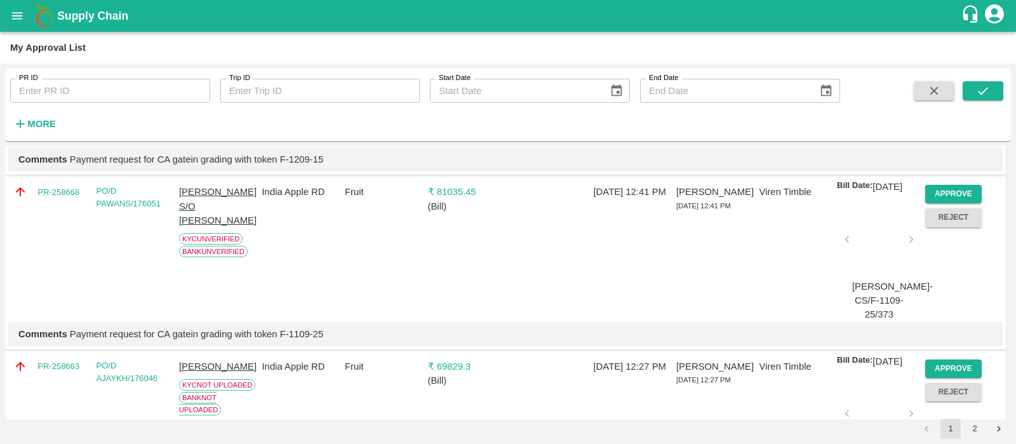
scroll to position [1110, 0]
click at [960, 203] on button "Approve" at bounding box center [953, 194] width 57 height 18
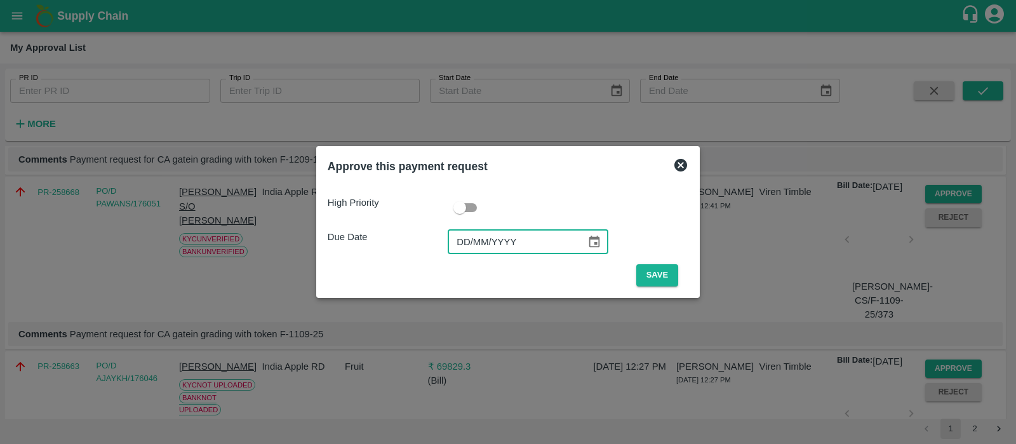
click at [455, 240] on input "DD/MM/YYYY" at bounding box center [512, 242] width 129 height 24
type input "18/09/2025"
click at [668, 284] on button "Save" at bounding box center [657, 275] width 42 height 22
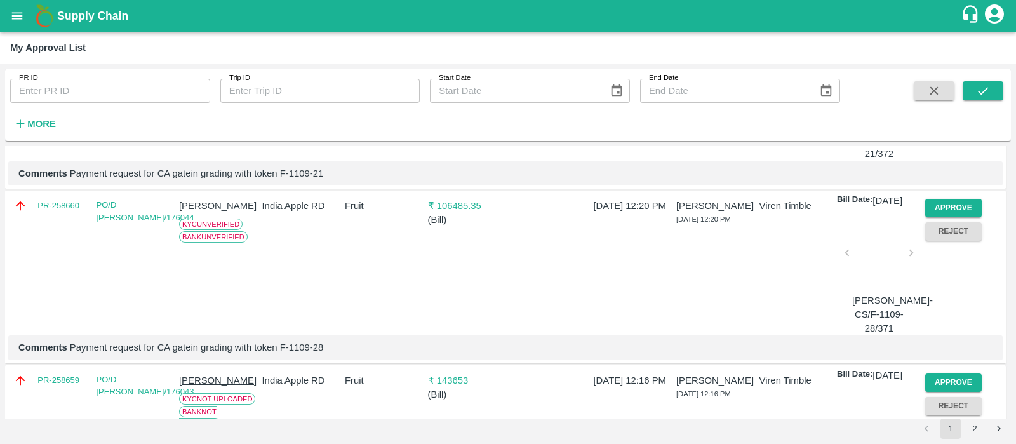
scroll to position [1272, 0]
click at [955, 216] on button "Approve" at bounding box center [953, 206] width 57 height 18
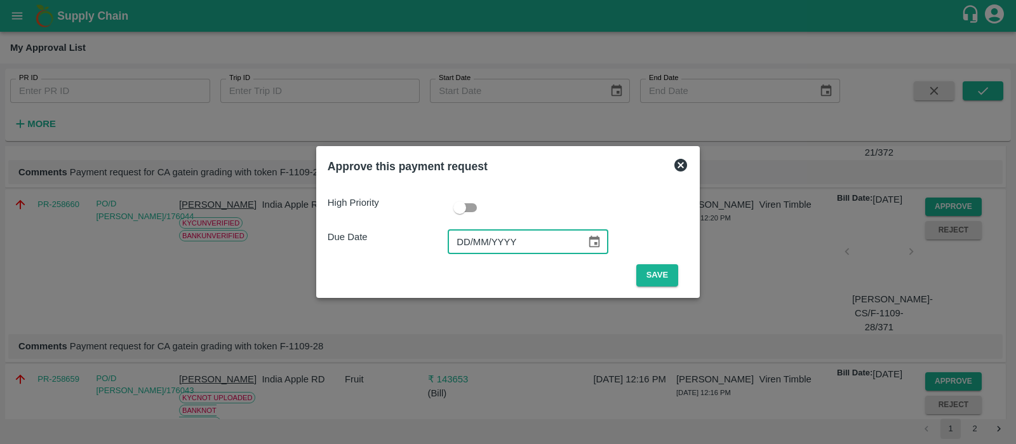
click at [468, 252] on input "DD/MM/YYYY" at bounding box center [512, 242] width 129 height 24
type input "18/09/2025"
click at [666, 266] on button "Save" at bounding box center [657, 275] width 42 height 22
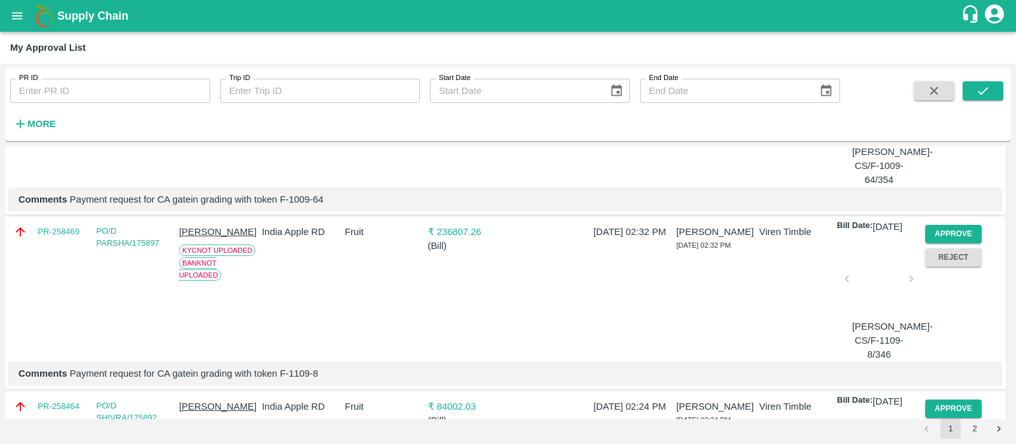
scroll to position [2466, 0]
click at [936, 69] on button "Approve" at bounding box center [953, 59] width 57 height 18
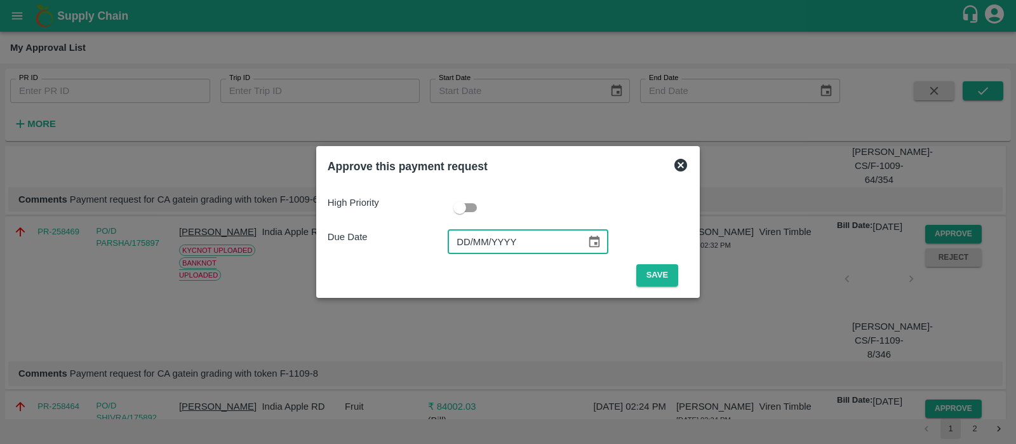
click at [474, 236] on input "DD/MM/YYYY" at bounding box center [512, 242] width 129 height 24
type input "17/09/2025"
click at [649, 268] on button "Save" at bounding box center [657, 275] width 42 height 22
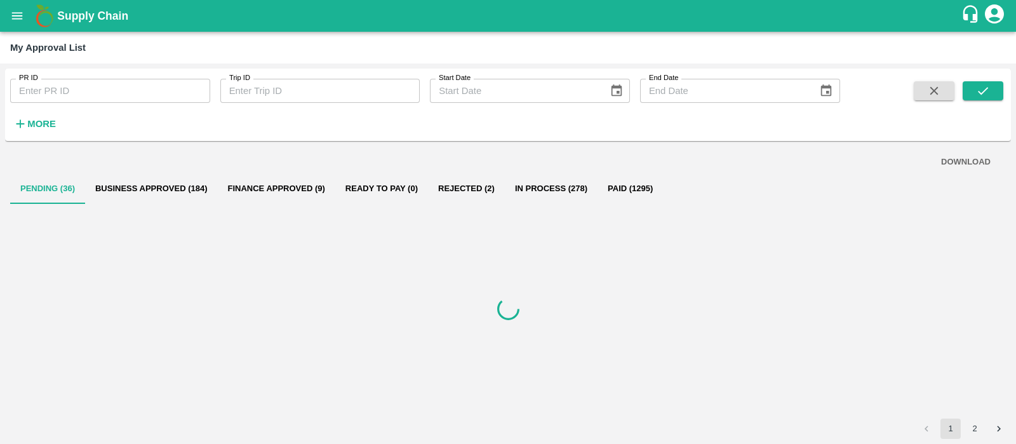
click at [92, 242] on div at bounding box center [507, 308] width 995 height 209
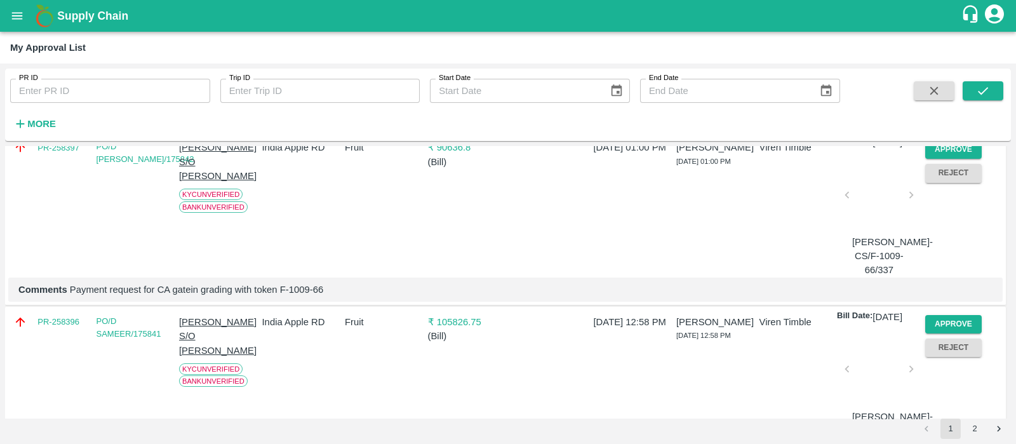
scroll to position [2899, 0]
click at [962, 158] on button "Approve" at bounding box center [953, 149] width 57 height 18
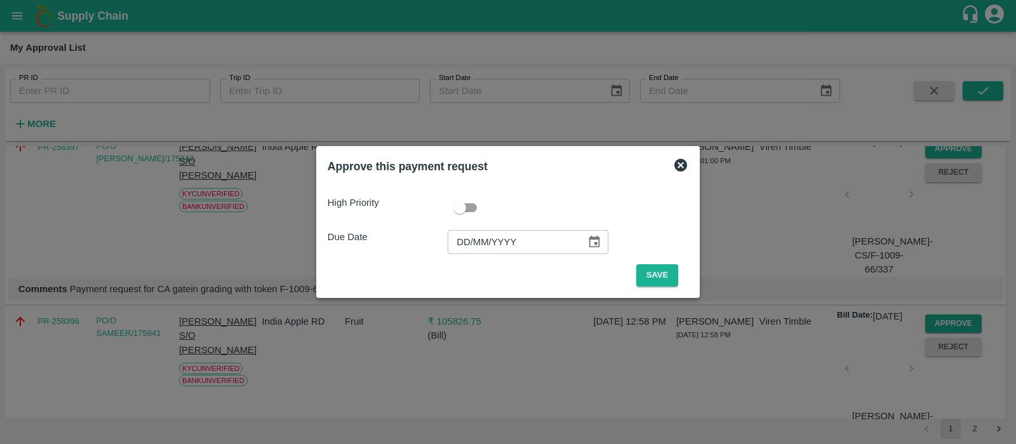
click at [474, 230] on input "DD/MM/YYYY" at bounding box center [512, 242] width 129 height 24
type input "17/09/2025"
click at [662, 282] on button "Save" at bounding box center [657, 275] width 42 height 22
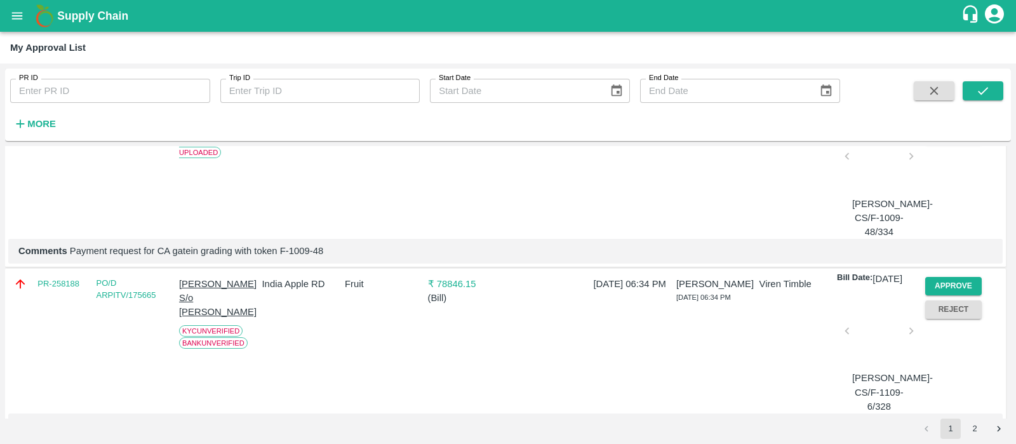
scroll to position [3032, 0]
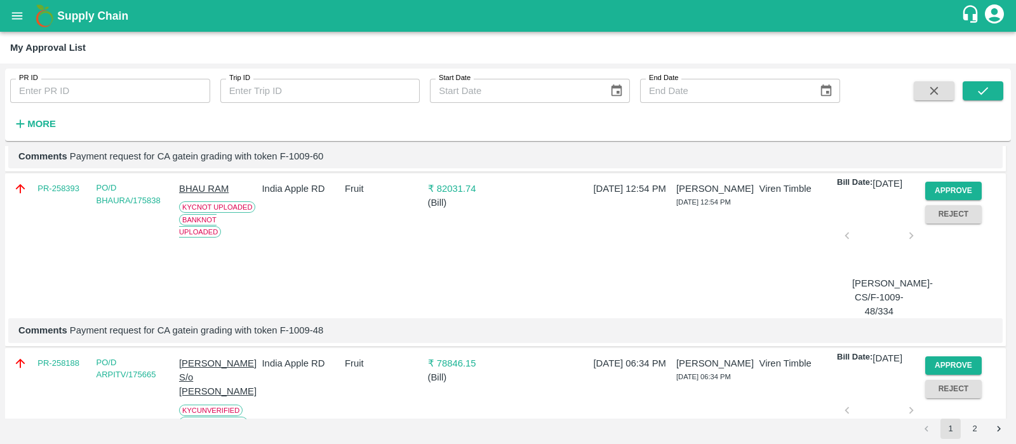
click at [959, 25] on button "Approve" at bounding box center [953, 16] width 57 height 18
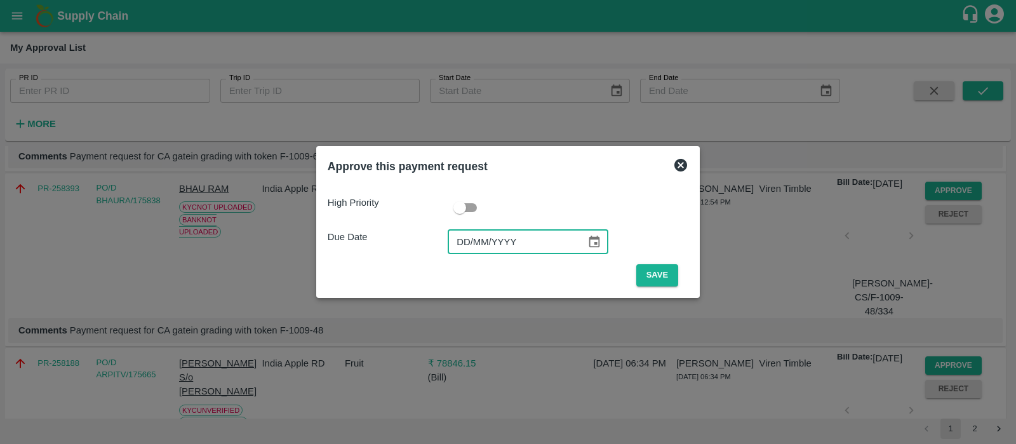
click at [462, 242] on input "DD/MM/YYYY" at bounding box center [512, 242] width 129 height 24
type input "17/09/2025"
click at [646, 281] on button "Save" at bounding box center [657, 275] width 42 height 22
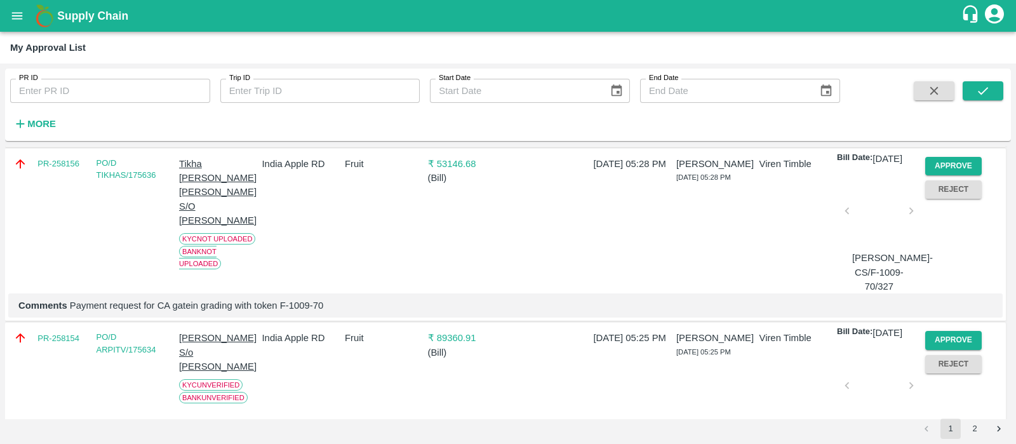
scroll to position [3229, 0]
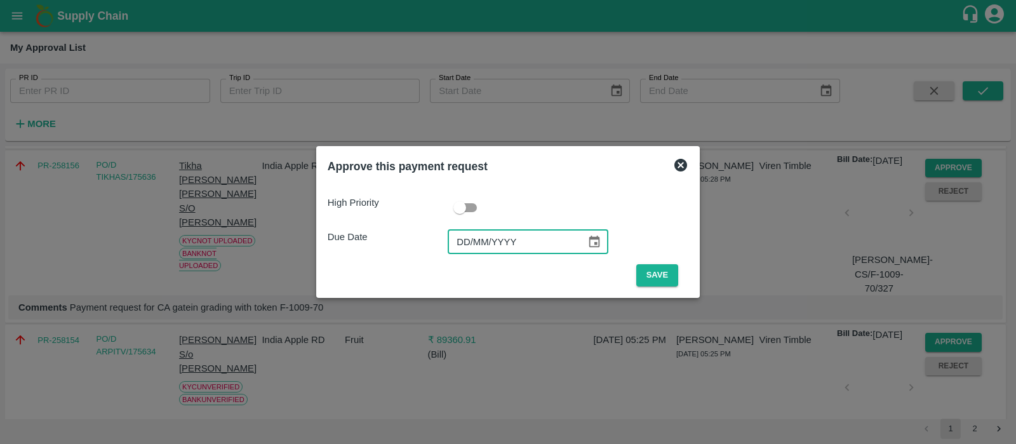
click at [462, 234] on input "DD/MM/YYYY" at bounding box center [512, 242] width 129 height 24
type input "16/09/2025"
click at [667, 265] on button "Save" at bounding box center [657, 275] width 42 height 22
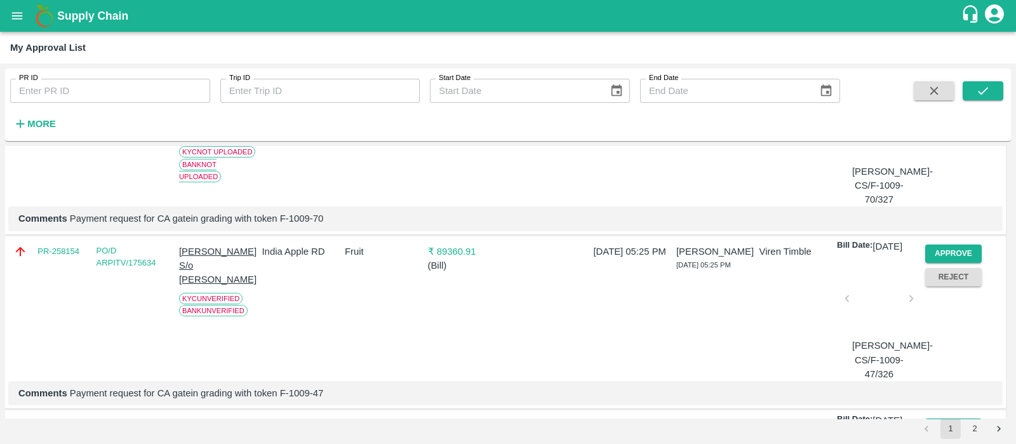
scroll to position [3372, 0]
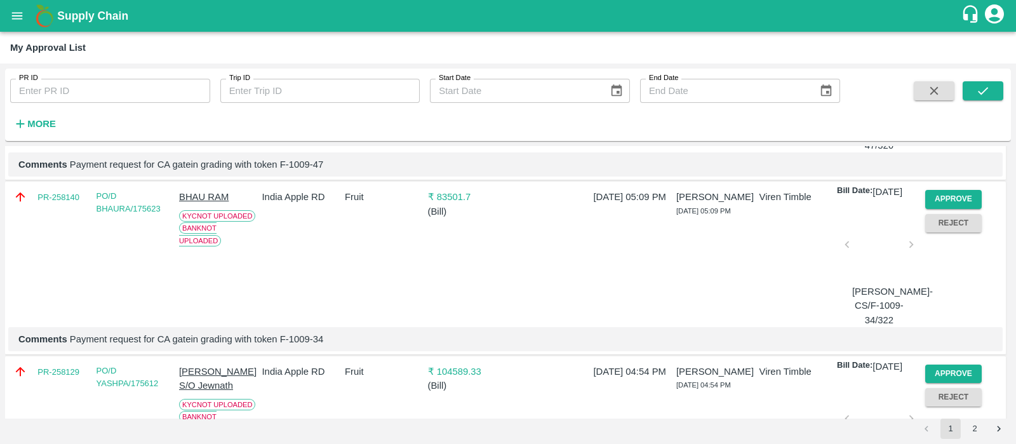
click at [964, 34] on button "Approve" at bounding box center [953, 25] width 57 height 18
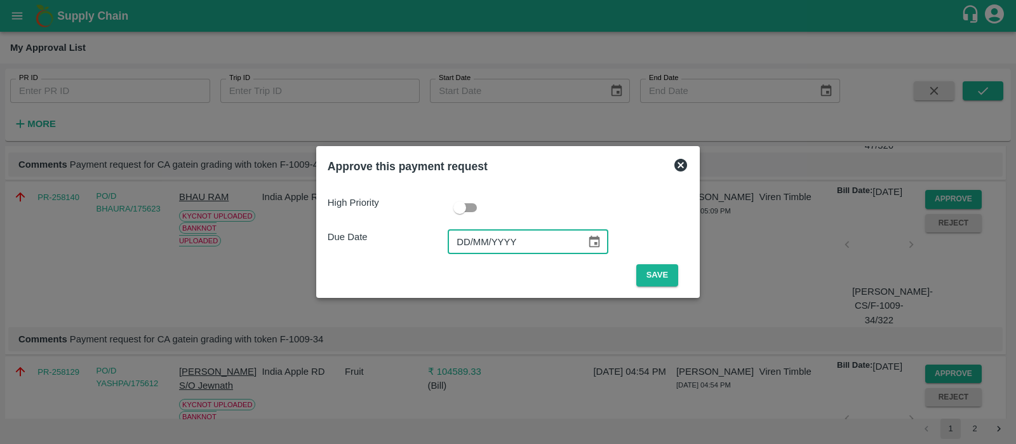
click at [460, 244] on input "DD/MM/YYYY" at bounding box center [512, 242] width 129 height 24
type input "16/09/2025"
click at [667, 269] on button "Save" at bounding box center [657, 275] width 42 height 22
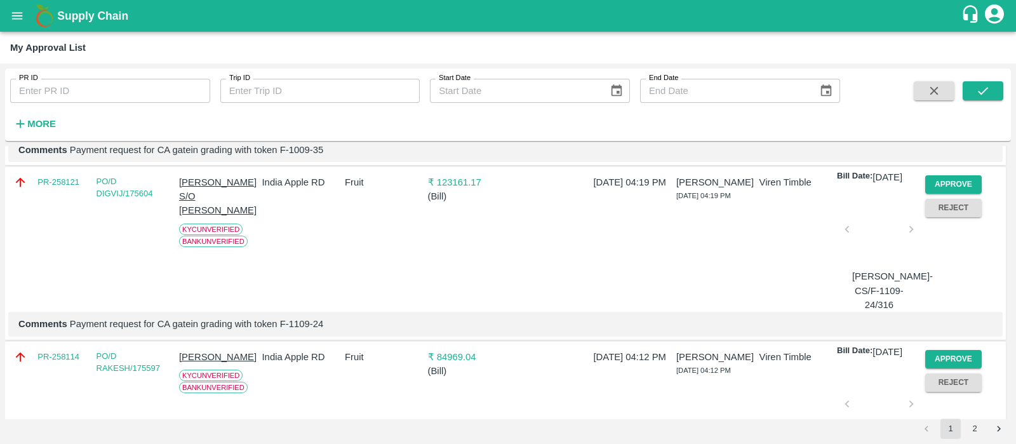
scroll to position [3736, 0]
click at [938, 19] on button "Approve" at bounding box center [953, 10] width 57 height 18
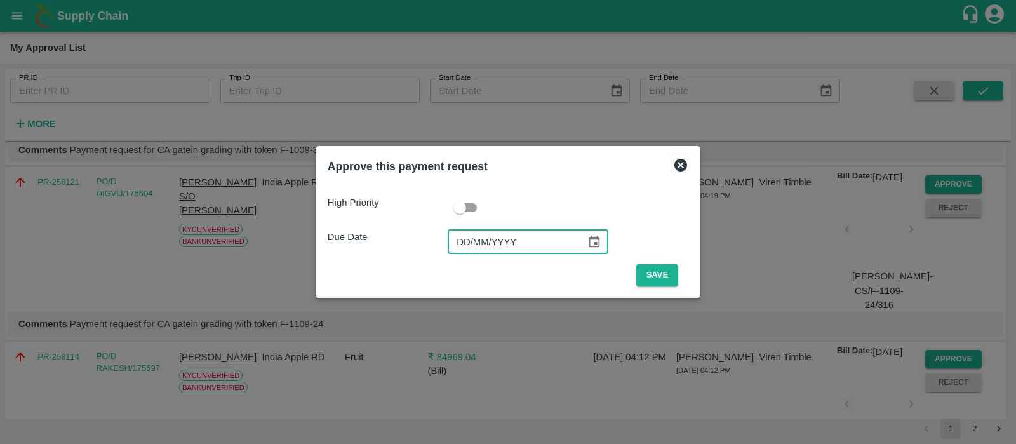
click at [467, 242] on input "DD/MM/YYYY" at bounding box center [512, 242] width 129 height 24
type input "16/09/2025"
click at [650, 275] on button "Save" at bounding box center [657, 275] width 42 height 22
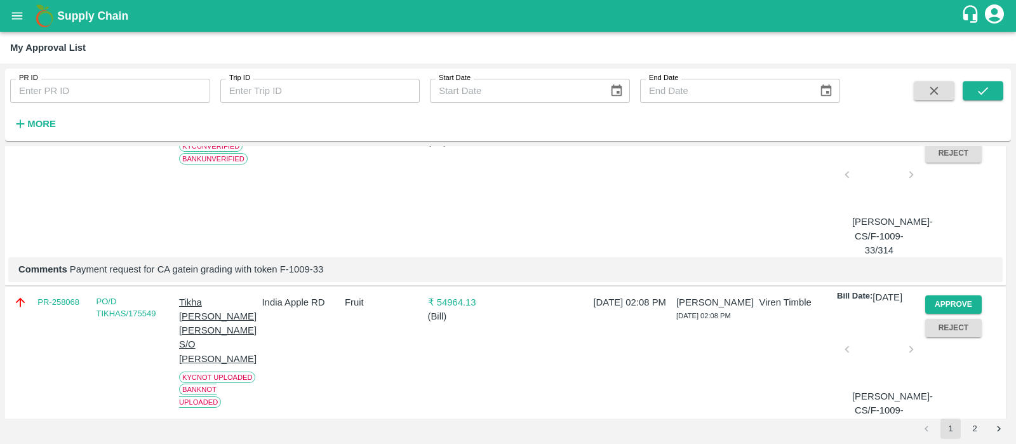
scroll to position [3789, 0]
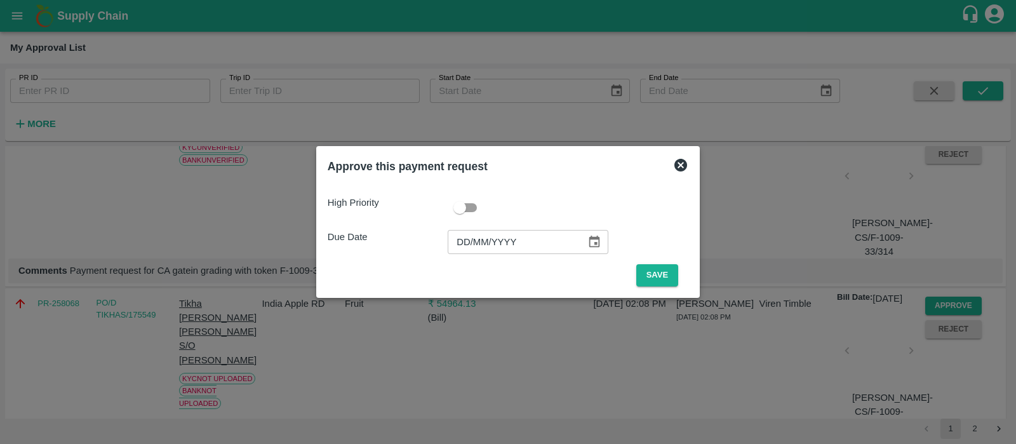
click at [466, 244] on input "DD/MM/YYYY" at bounding box center [512, 242] width 129 height 24
type input "16/09/2025"
click at [657, 272] on button "Save" at bounding box center [657, 275] width 42 height 22
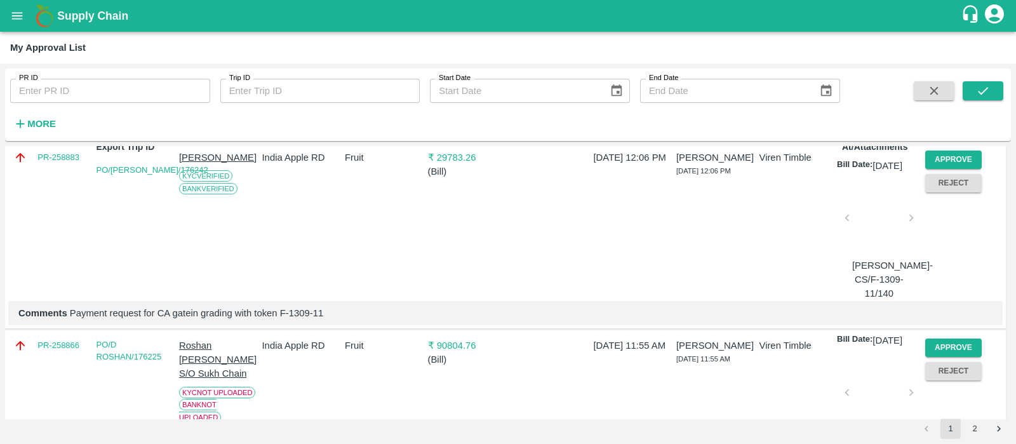
scroll to position [0, 0]
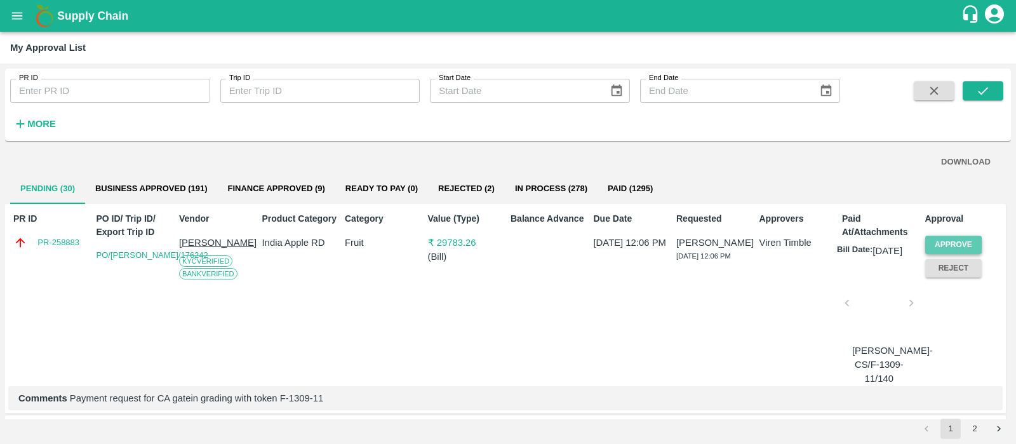
click at [943, 236] on button "Approve" at bounding box center [953, 245] width 57 height 18
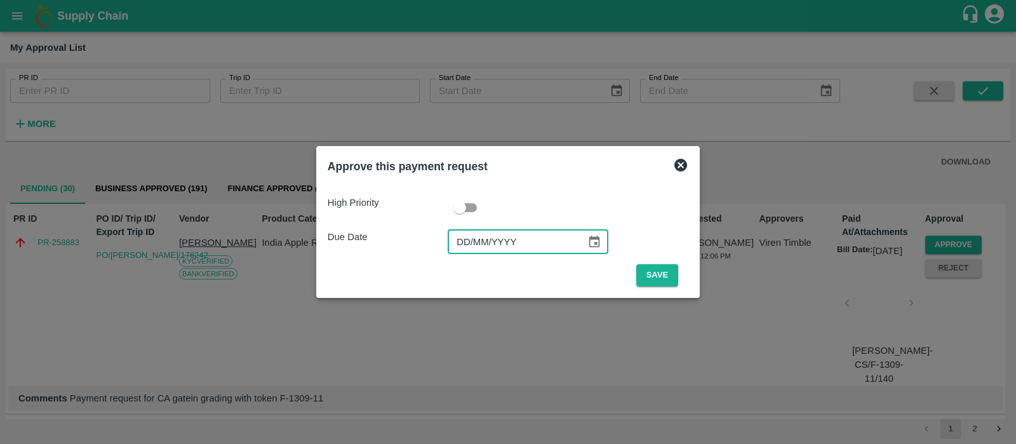
click at [461, 248] on input "DD/MM/YYYY" at bounding box center [512, 242] width 129 height 24
type input "19/09/2025"
click at [671, 274] on button "Save" at bounding box center [657, 275] width 42 height 22
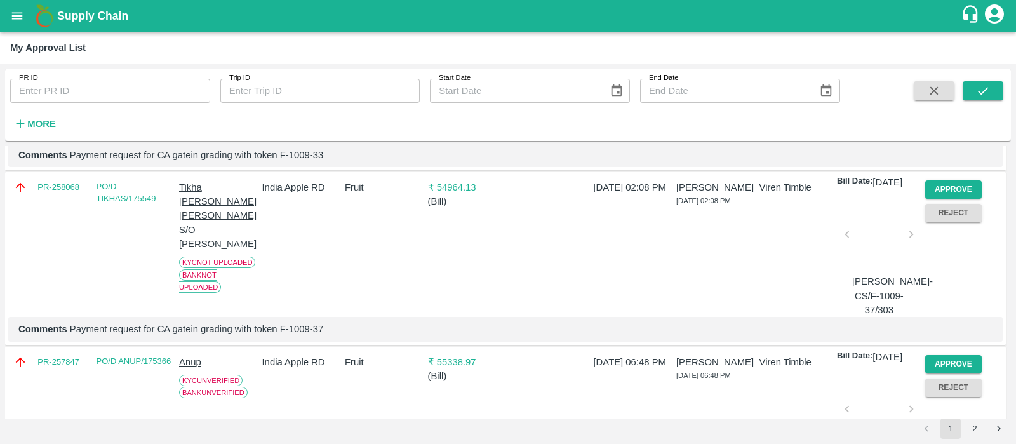
scroll to position [3733, 0]
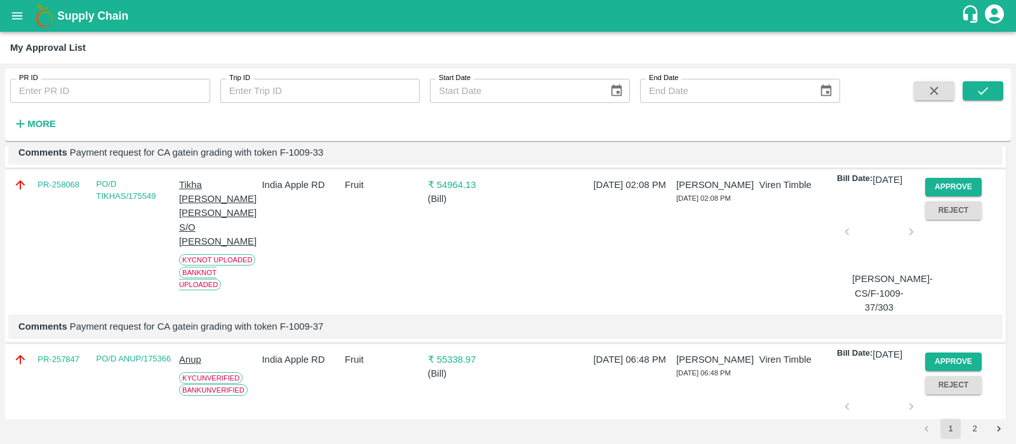
click at [966, 22] on button "Approve" at bounding box center [953, 12] width 57 height 18
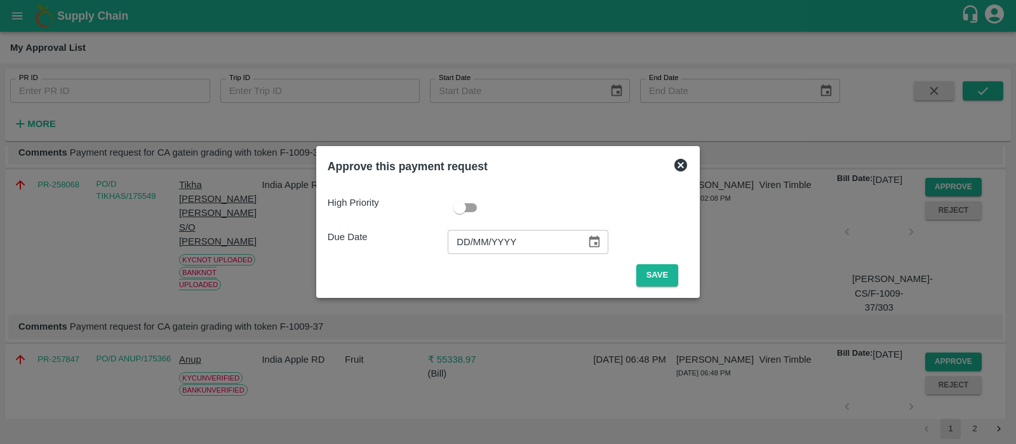
click at [457, 247] on input "DD/MM/YYYY" at bounding box center [512, 242] width 129 height 24
type input "16/09/2025"
click at [636, 271] on button "Save" at bounding box center [657, 275] width 42 height 22
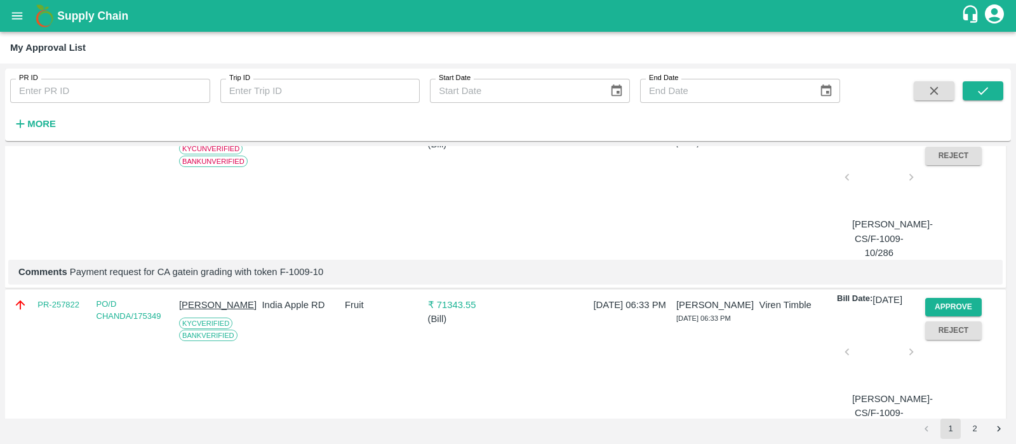
scroll to position [3861, 0]
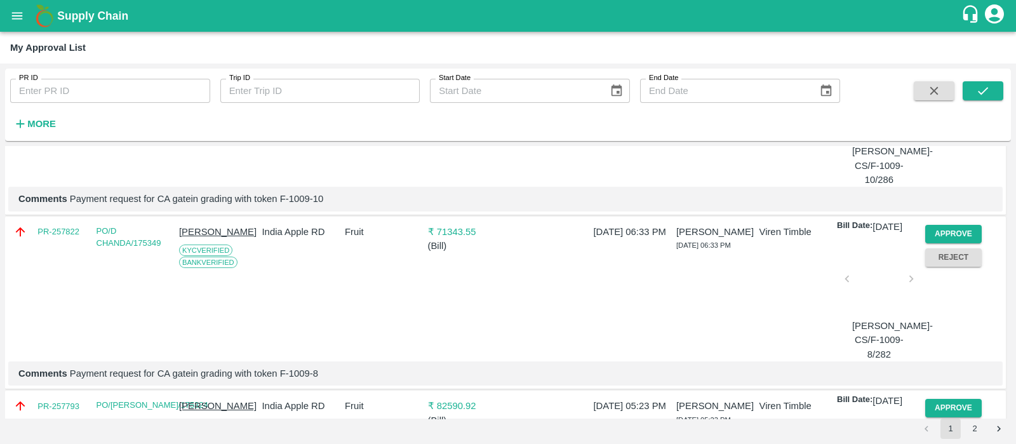
click at [952, 69] on button "Approve" at bounding box center [953, 59] width 57 height 18
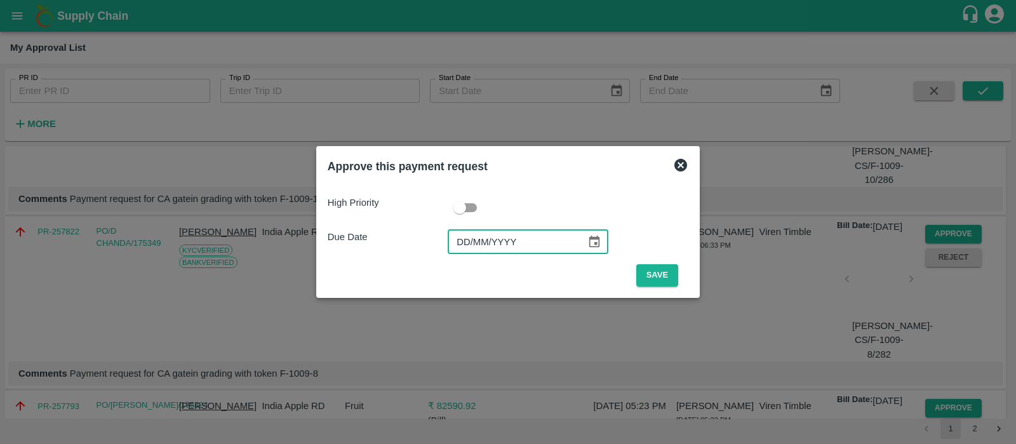
click at [458, 244] on input "DD/MM/YYYY" at bounding box center [512, 242] width 129 height 24
type input "15/09/2025"
click at [650, 279] on button "Save" at bounding box center [657, 275] width 42 height 22
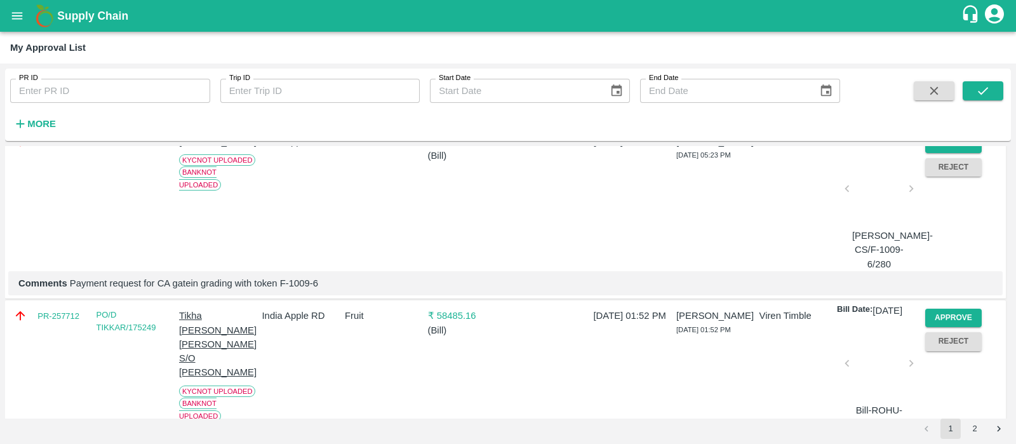
scroll to position [3955, 0]
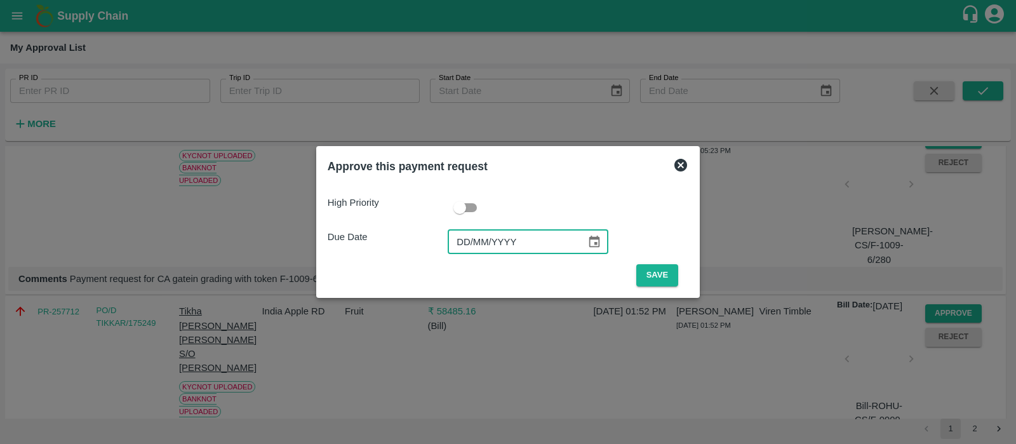
click at [476, 246] on input "DD/MM/YYYY" at bounding box center [512, 242] width 129 height 24
type input "15/09/2025"
click at [657, 276] on button "Save" at bounding box center [657, 275] width 42 height 22
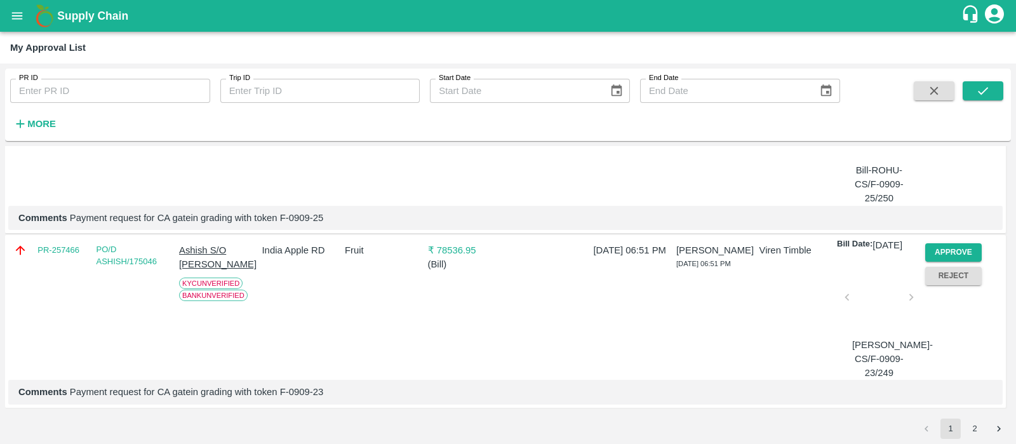
scroll to position [4322, 0]
click at [956, 87] on button "Approve" at bounding box center [953, 78] width 57 height 18
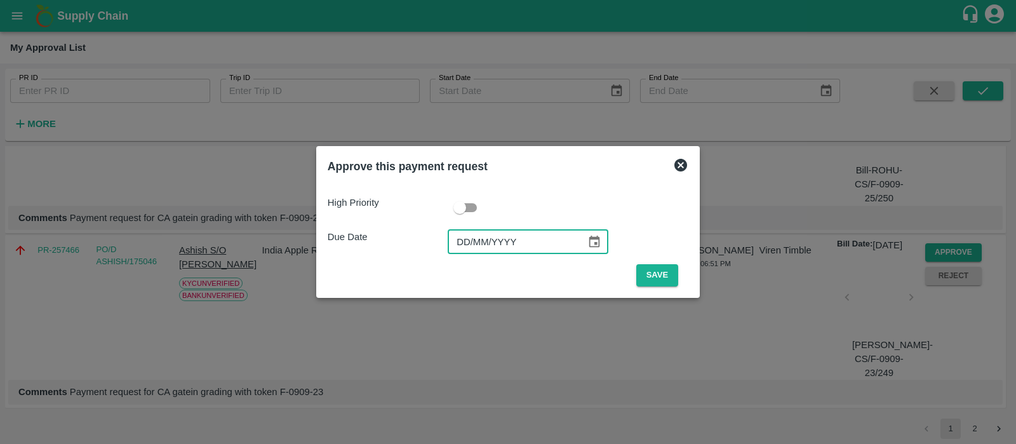
click at [472, 241] on input "DD/MM/YYYY" at bounding box center [512, 242] width 129 height 24
click at [460, 241] on input "15/09/YYYY" at bounding box center [512, 242] width 129 height 24
click at [527, 240] on input "15/09/YYYY" at bounding box center [512, 242] width 129 height 24
type input "15/09/YYYY"
click at [527, 240] on input "15/09/YYYY" at bounding box center [512, 242] width 129 height 24
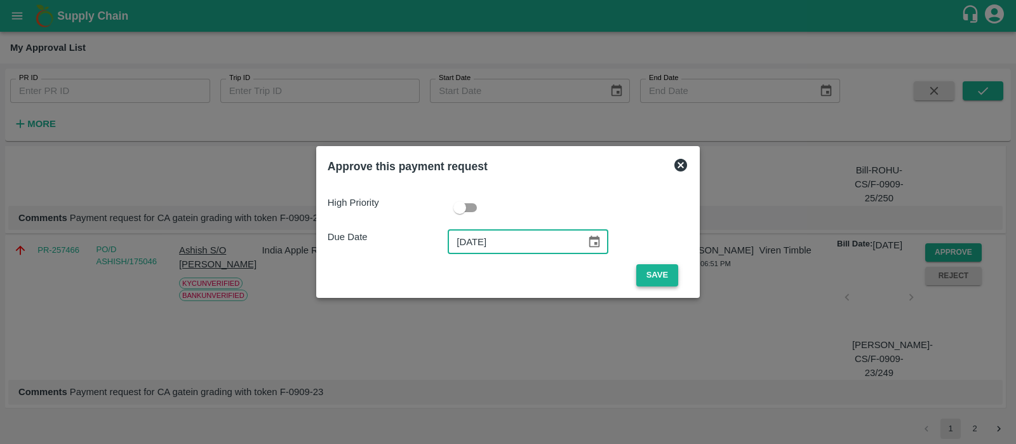
type input "15/09/2025"
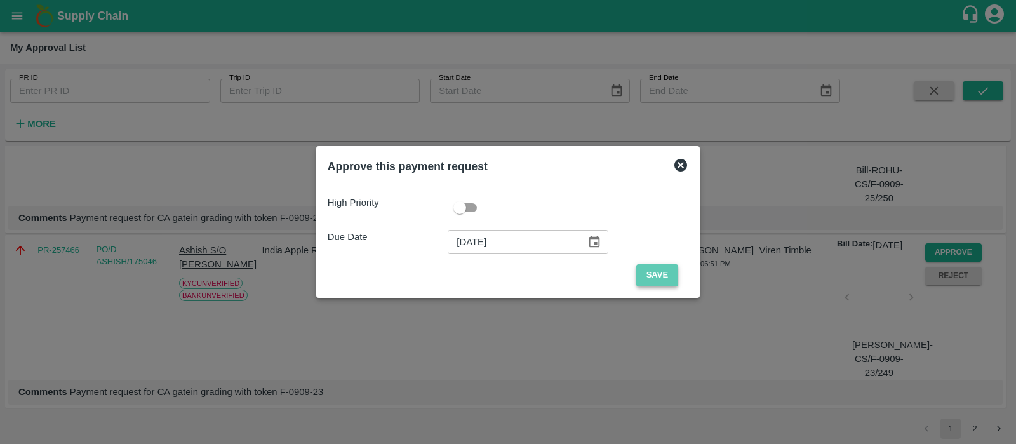
click at [660, 274] on button "Save" at bounding box center [657, 275] width 42 height 22
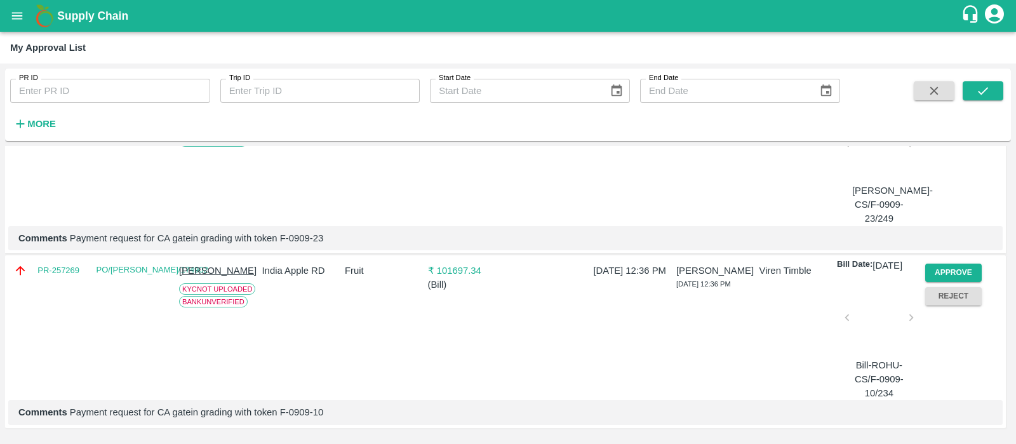
scroll to position [4235, 0]
click at [946, 107] on button "Approve" at bounding box center [953, 98] width 57 height 18
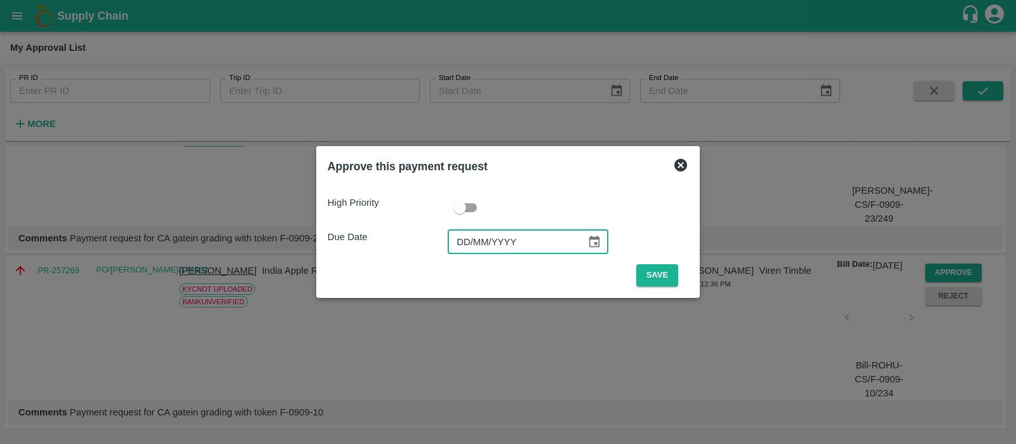
click at [484, 246] on input "DD/MM/YYYY" at bounding box center [512, 242] width 129 height 24
type input "15/09/2025"
click at [645, 274] on button "Save" at bounding box center [657, 275] width 42 height 22
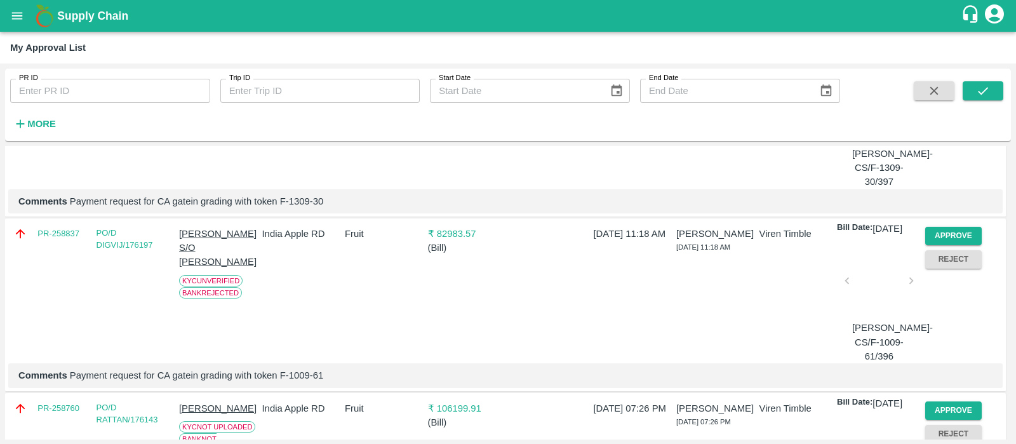
scroll to position [0, 0]
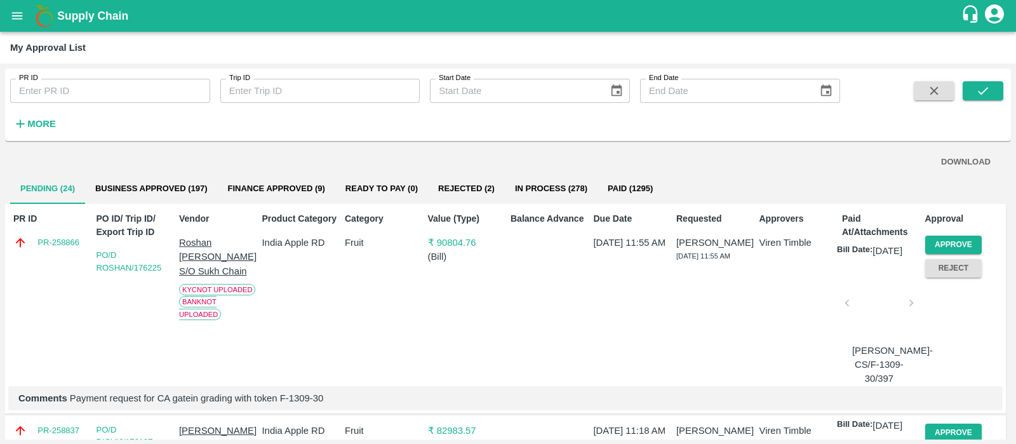
click at [957, 157] on button "DOWNLOAD" at bounding box center [966, 162] width 60 height 22
